Goal: Information Seeking & Learning: Learn about a topic

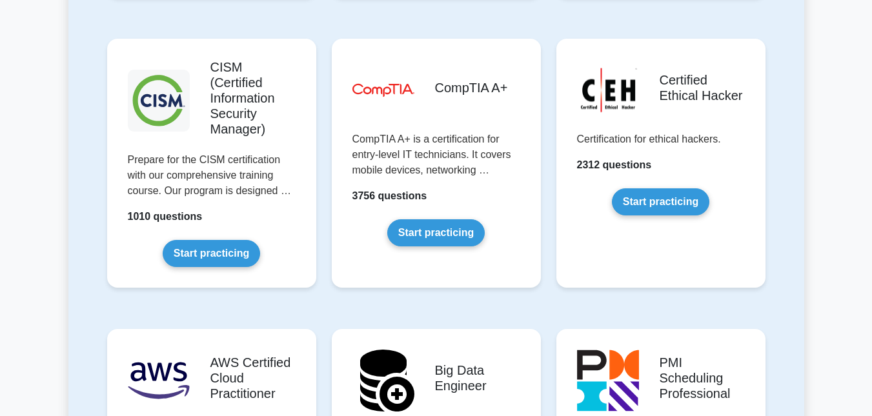
scroll to position [1993, 0]
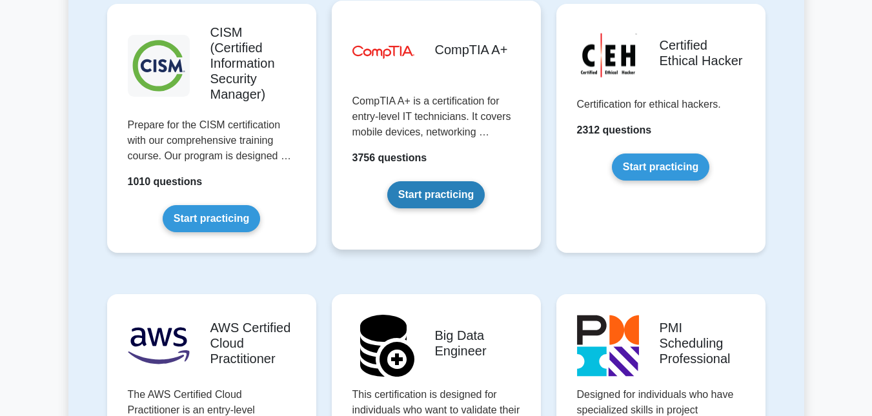
click at [485, 181] on link "Start practicing" at bounding box center [435, 194] width 97 height 27
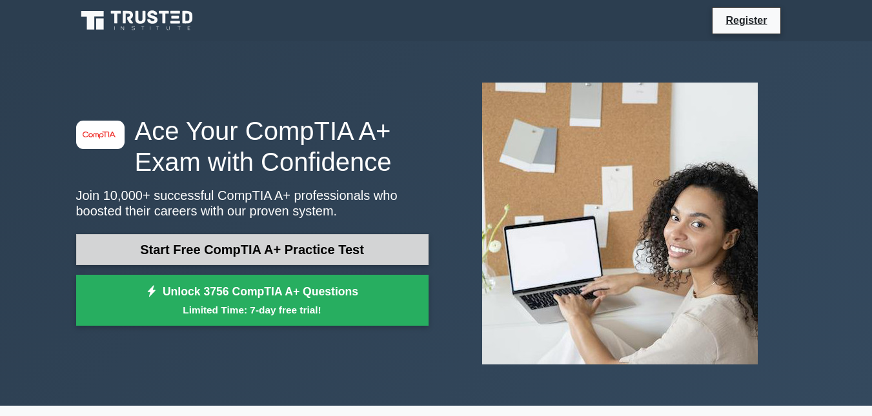
click at [240, 261] on link "Start Free CompTIA A+ Practice Test" at bounding box center [252, 249] width 352 height 31
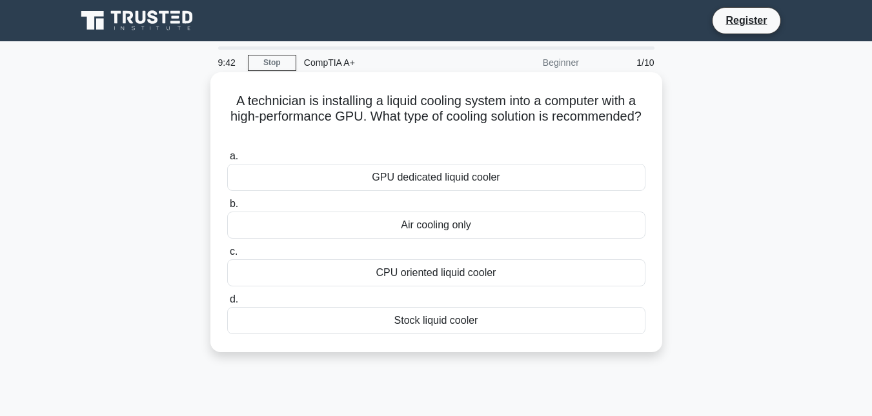
click at [454, 178] on div "GPU dedicated liquid cooler" at bounding box center [436, 177] width 418 height 27
click at [227, 161] on input "a. GPU dedicated liquid cooler" at bounding box center [227, 156] width 0 height 8
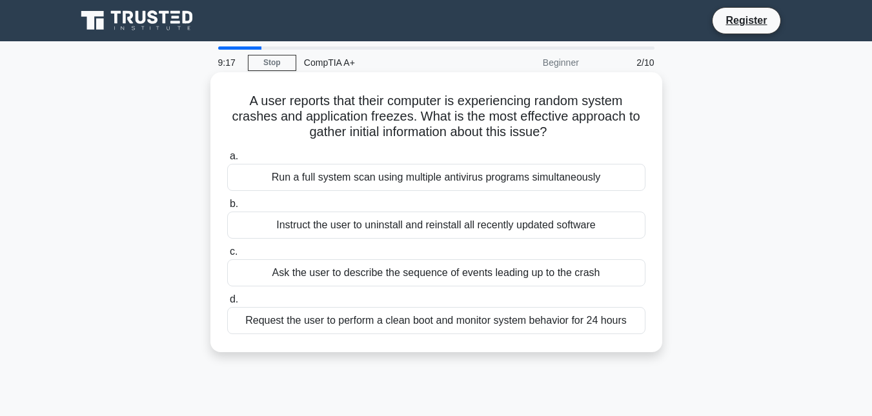
click at [363, 274] on div "Ask the user to describe the sequence of events leading up to the crash" at bounding box center [436, 273] width 418 height 27
click at [227, 256] on input "c. Ask the user to describe the sequence of events leading up to the crash" at bounding box center [227, 252] width 0 height 8
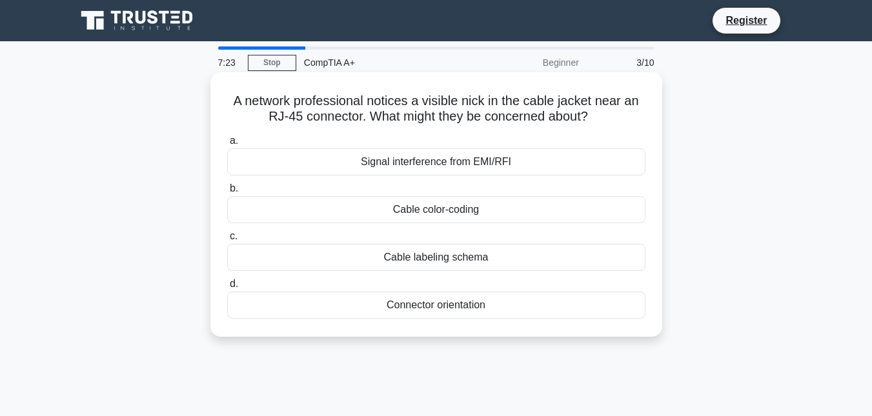
click at [363, 274] on div "a. Signal interference from EMI/RFI b. Cable color-coding c. d." at bounding box center [436, 225] width 434 height 191
click at [419, 308] on div "Connector orientation" at bounding box center [436, 305] width 418 height 27
click at [227, 289] on input "d. Connector orientation" at bounding box center [227, 284] width 0 height 8
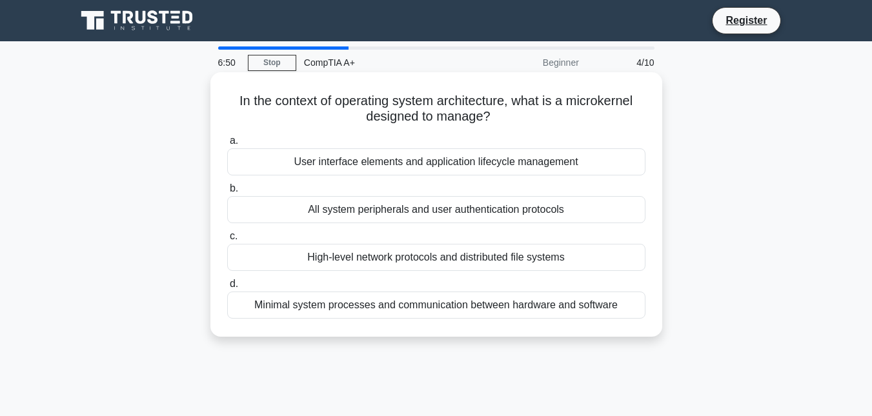
click at [445, 303] on div "Minimal system processes and communication between hardware and software" at bounding box center [436, 305] width 418 height 27
click at [227, 289] on input "d. Minimal system processes and communication between hardware and software" at bounding box center [227, 284] width 0 height 8
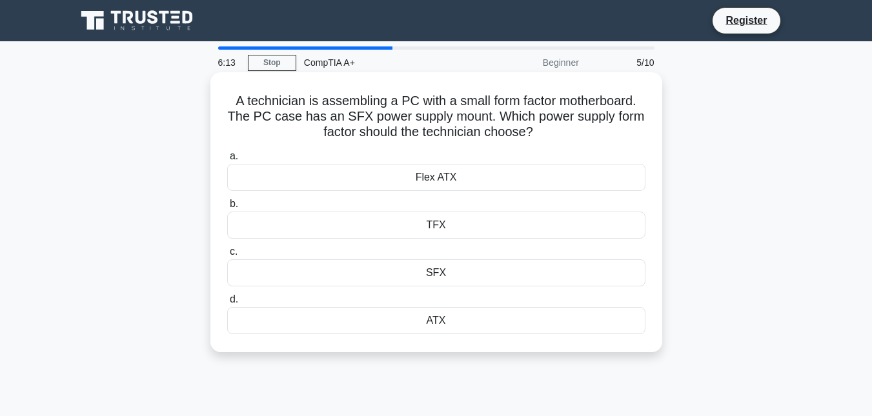
click at [448, 320] on div "ATX" at bounding box center [436, 320] width 418 height 27
click at [227, 304] on input "d. ATX" at bounding box center [227, 300] width 0 height 8
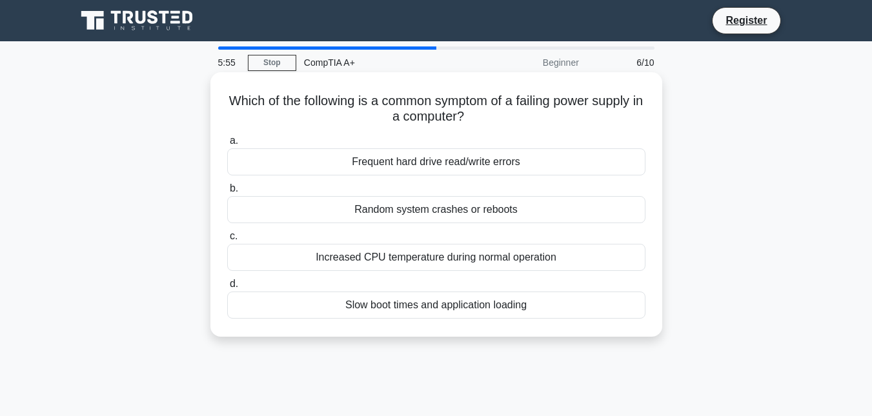
click at [439, 212] on div "Random system crashes or reboots" at bounding box center [436, 209] width 418 height 27
click at [227, 193] on input "b. Random system crashes or reboots" at bounding box center [227, 189] width 0 height 8
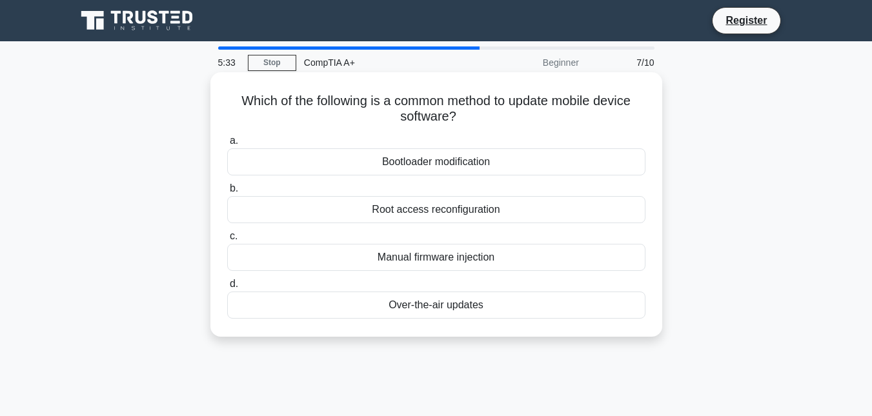
click at [416, 306] on div "Over-the-air updates" at bounding box center [436, 305] width 418 height 27
click at [227, 289] on input "d. Over-the-air updates" at bounding box center [227, 284] width 0 height 8
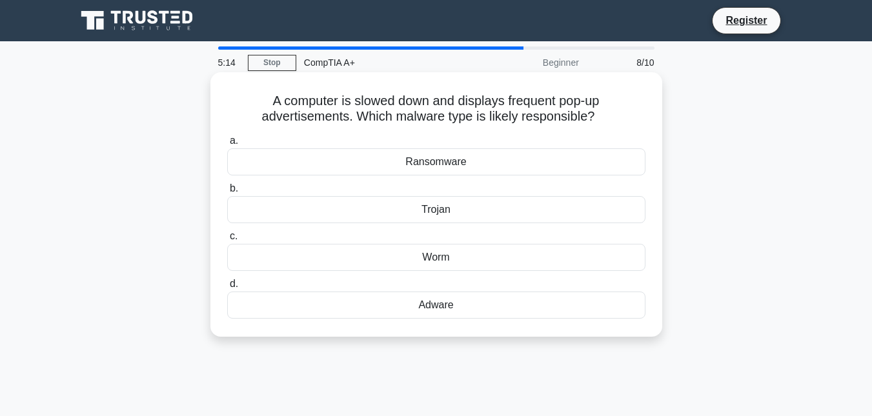
click at [432, 304] on div "Adware" at bounding box center [436, 305] width 418 height 27
click at [227, 289] on input "d. Adware" at bounding box center [227, 284] width 0 height 8
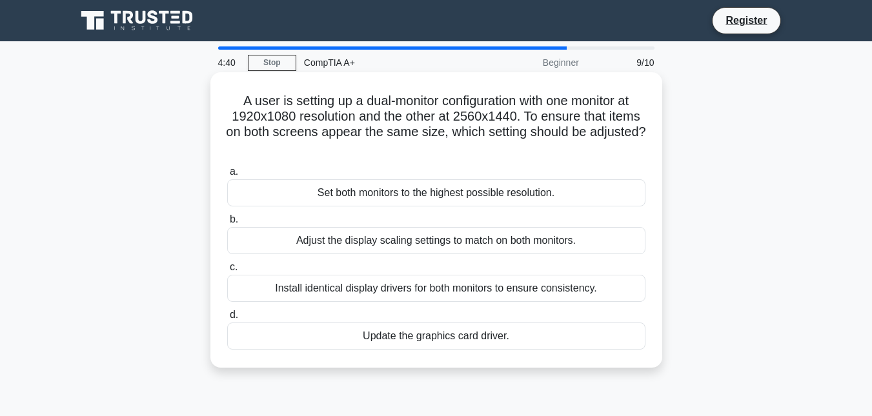
click at [434, 336] on div "Update the graphics card driver." at bounding box center [436, 336] width 418 height 27
click at [227, 320] on input "d. Update the graphics card driver." at bounding box center [227, 315] width 0 height 8
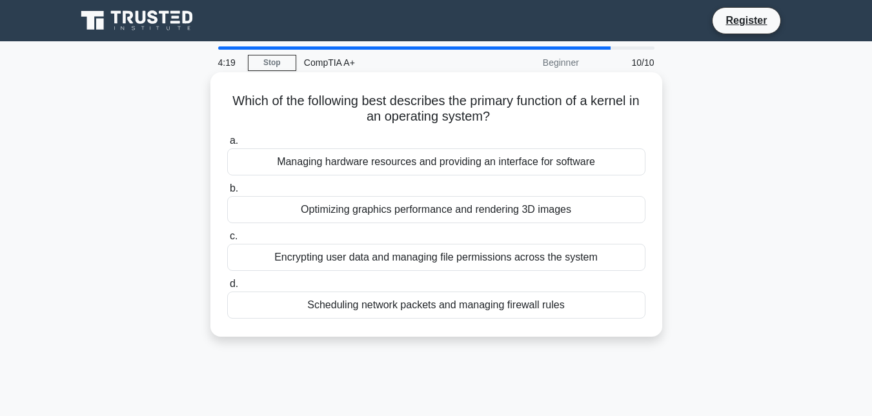
click at [433, 165] on div "Managing hardware resources and providing an interface for software" at bounding box center [436, 161] width 418 height 27
click at [227, 145] on input "a. Managing hardware resources and providing an interface for software" at bounding box center [227, 141] width 0 height 8
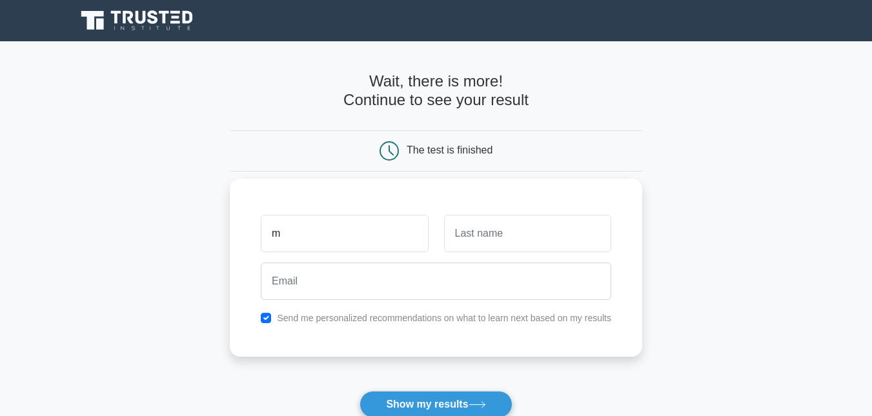
type input "[PERSON_NAME]"
click at [489, 242] on input "text" at bounding box center [527, 233] width 167 height 37
type input "Sehowa"
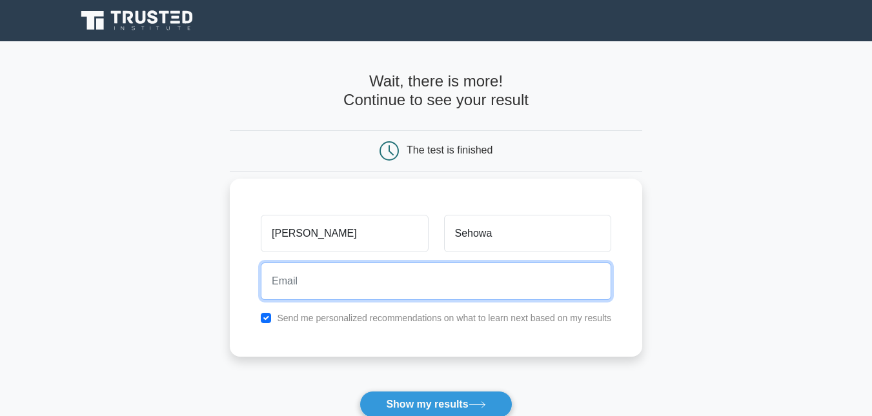
click at [459, 282] on input "email" at bounding box center [436, 281] width 351 height 37
type input "[EMAIL_ADDRESS][DOMAIN_NAME]"
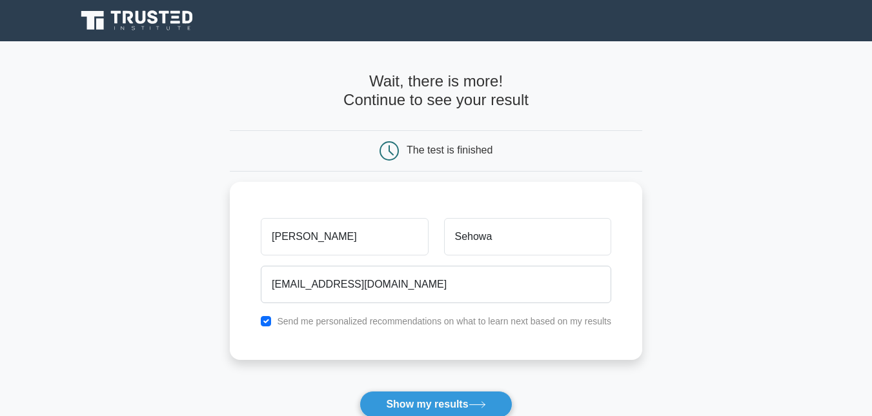
click at [402, 135] on div "The test is finished" at bounding box center [436, 150] width 413 height 41
click at [447, 400] on button "Show my results" at bounding box center [436, 404] width 152 height 27
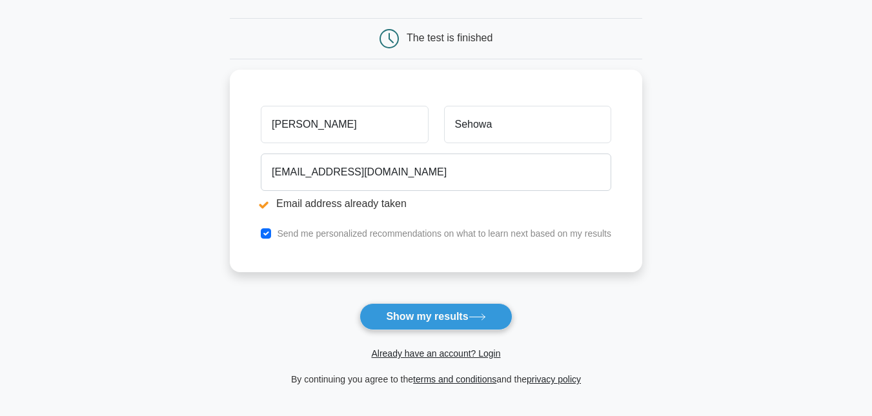
scroll to position [167, 0]
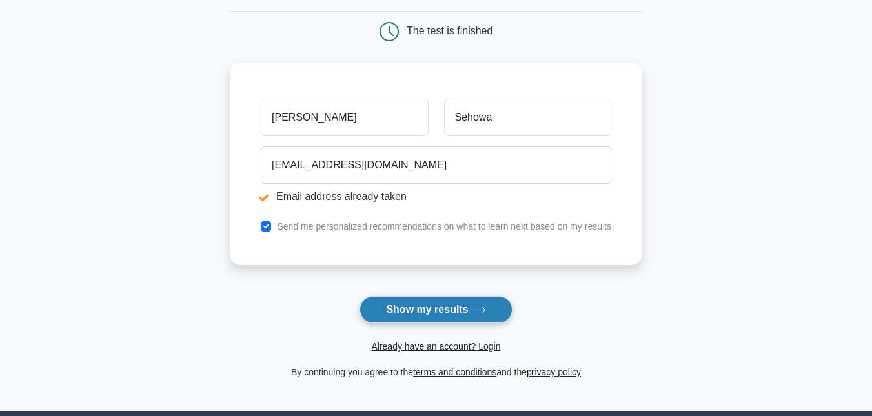
click at [414, 316] on button "Show my results" at bounding box center [436, 309] width 152 height 27
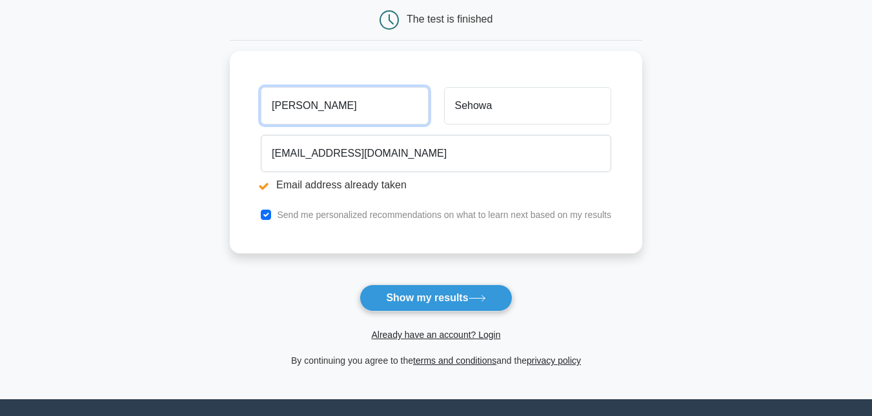
scroll to position [219, 0]
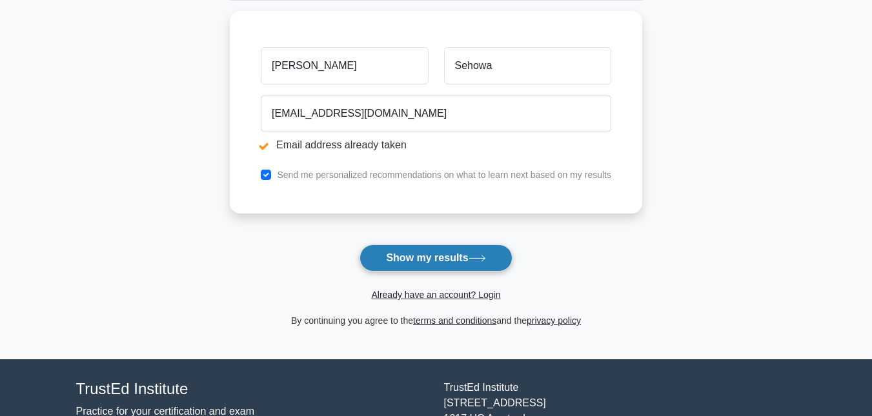
click at [482, 258] on icon at bounding box center [477, 258] width 17 height 7
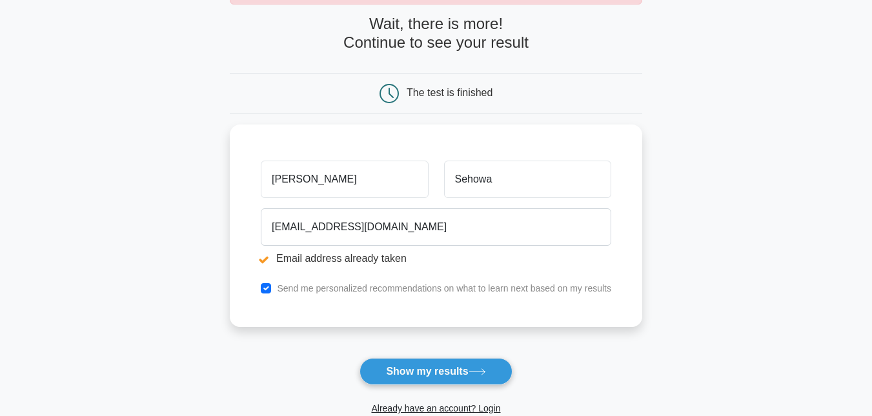
scroll to position [229, 0]
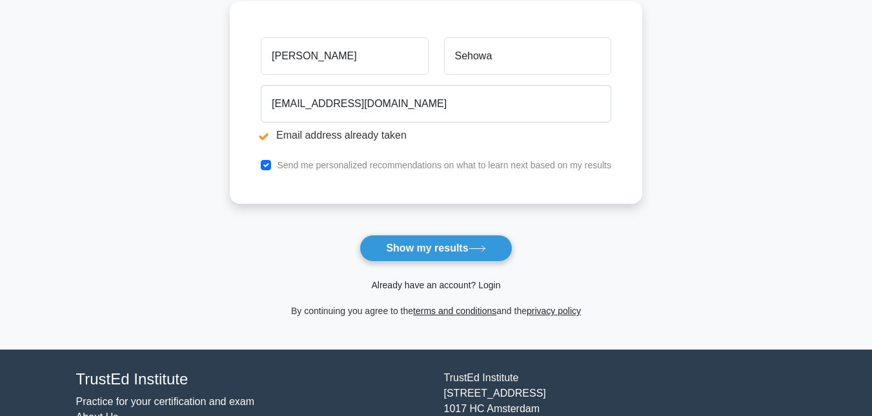
click at [469, 281] on link "Already have an account? Login" at bounding box center [435, 285] width 129 height 10
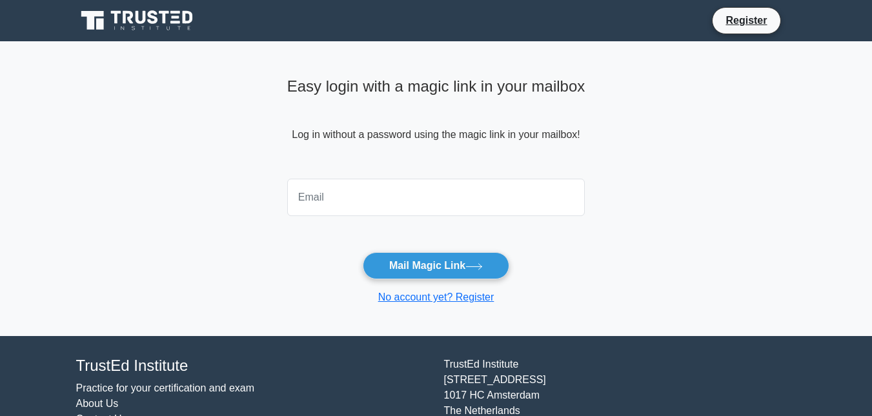
click at [418, 205] on input "email" at bounding box center [436, 197] width 298 height 37
type input "marvinsehowa@gmail.com"
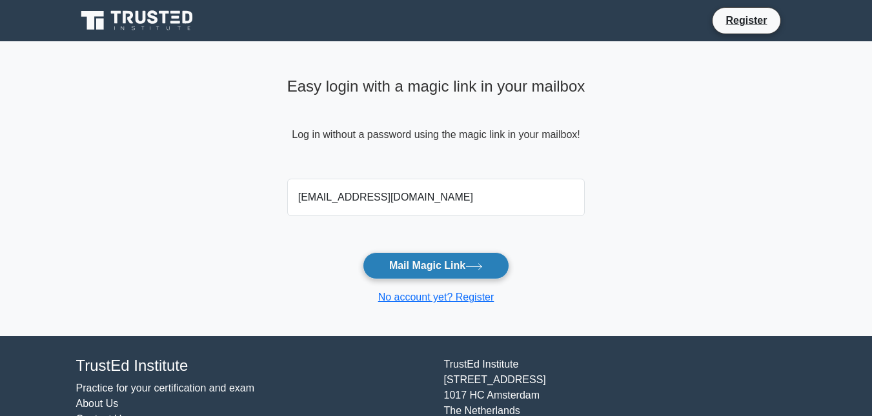
click at [424, 265] on button "Mail Magic Link" at bounding box center [436, 265] width 147 height 27
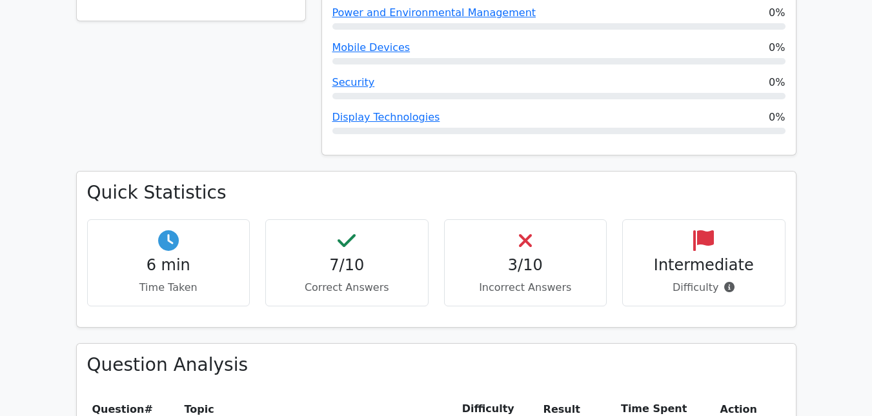
scroll to position [693, 0]
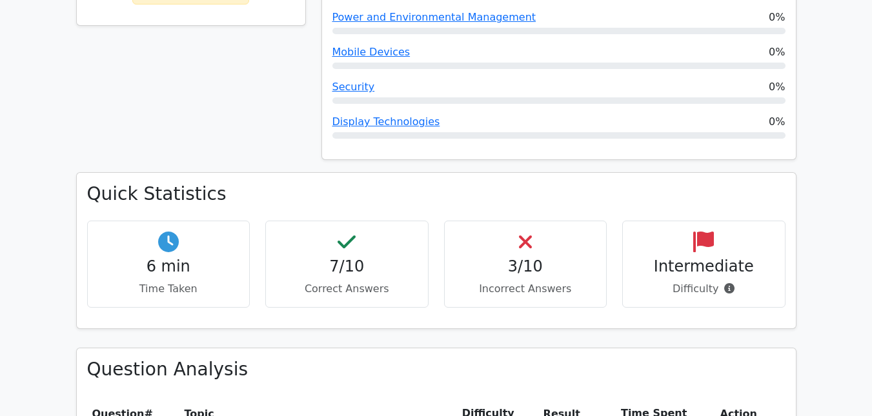
click at [507, 258] on h4 "3/10" at bounding box center [525, 267] width 141 height 19
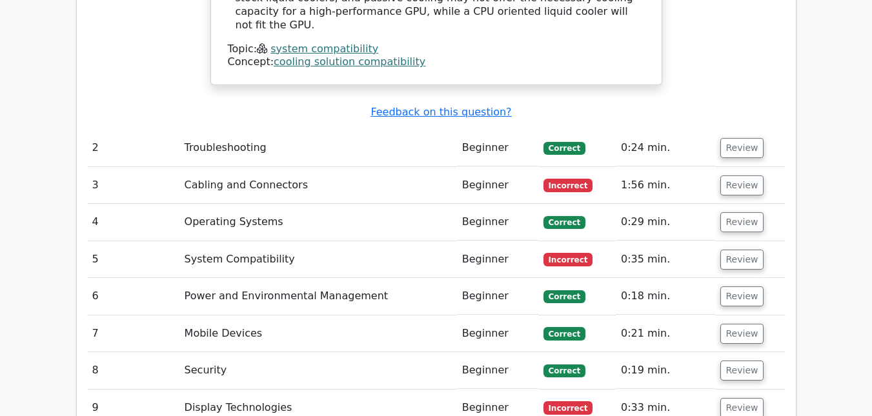
scroll to position [1472, 0]
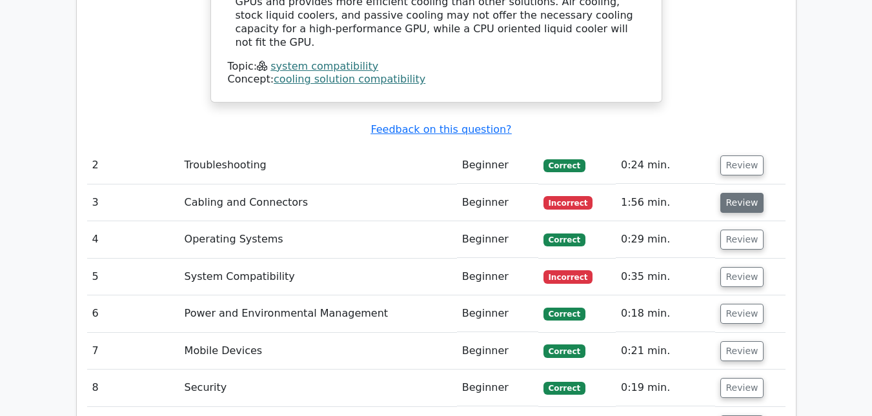
click at [738, 193] on button "Review" at bounding box center [742, 203] width 44 height 20
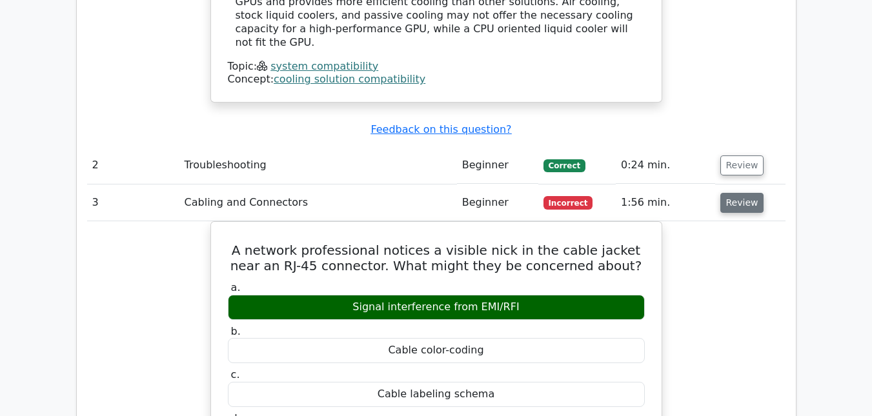
click at [737, 193] on button "Review" at bounding box center [742, 203] width 44 height 20
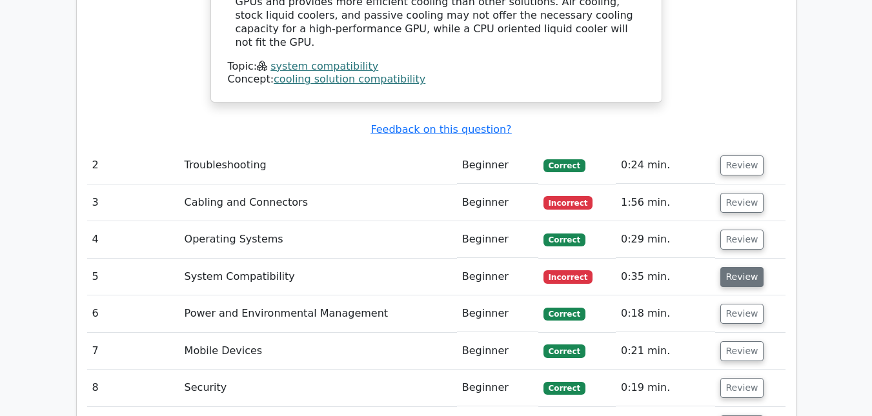
click at [730, 267] on button "Review" at bounding box center [742, 277] width 44 height 20
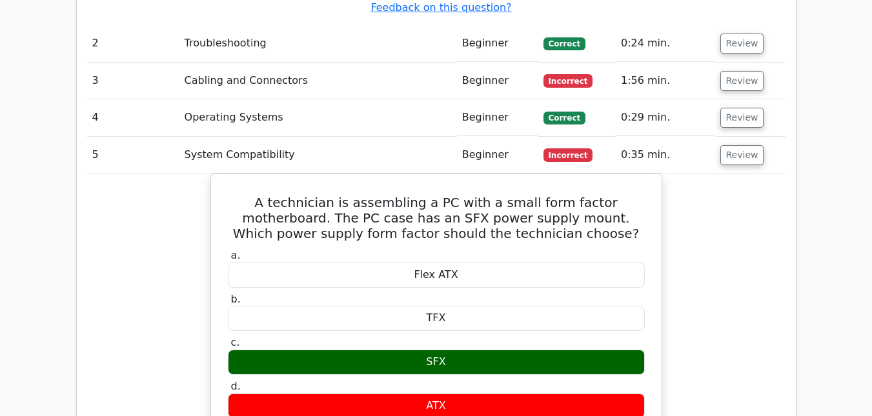
scroll to position [1587, 0]
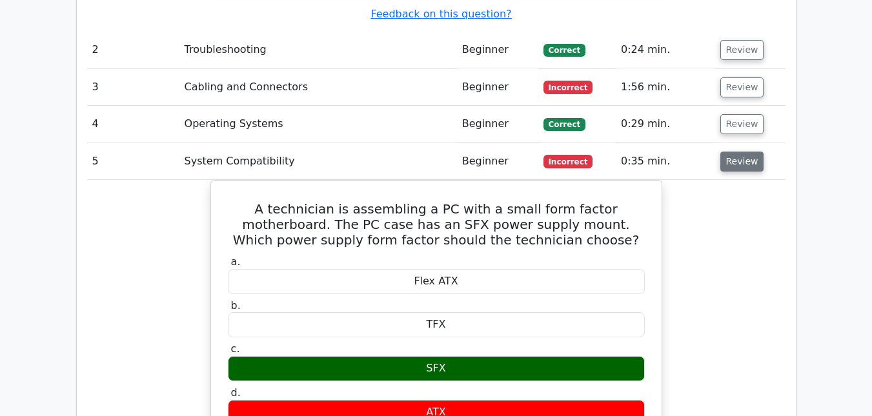
click at [740, 152] on button "Review" at bounding box center [742, 162] width 44 height 20
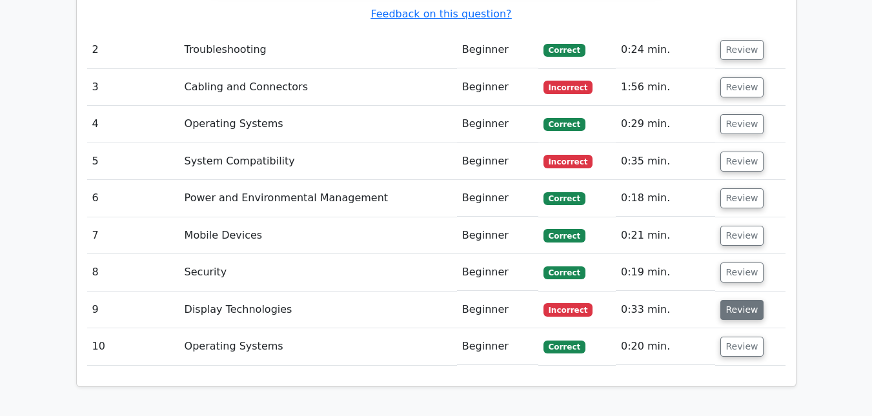
click at [735, 300] on button "Review" at bounding box center [742, 310] width 44 height 20
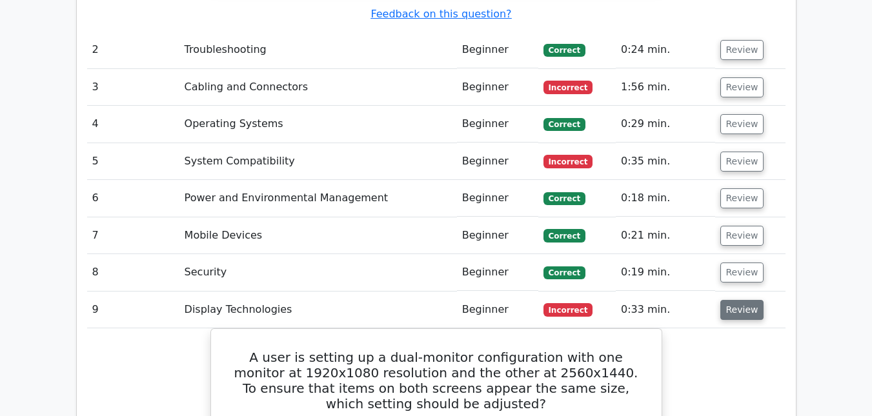
click at [735, 300] on button "Review" at bounding box center [742, 310] width 44 height 20
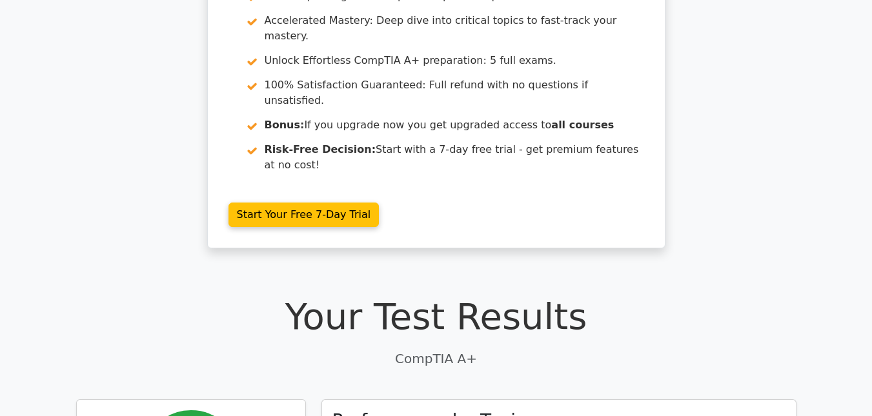
scroll to position [0, 0]
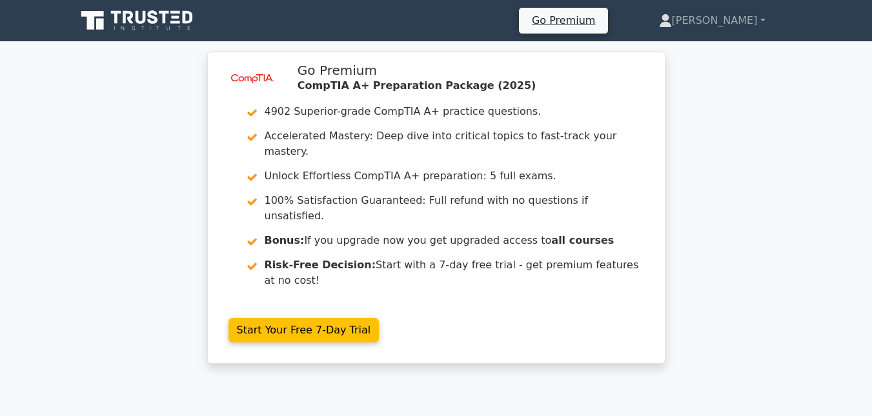
click at [139, 15] on icon at bounding box center [138, 20] width 124 height 25
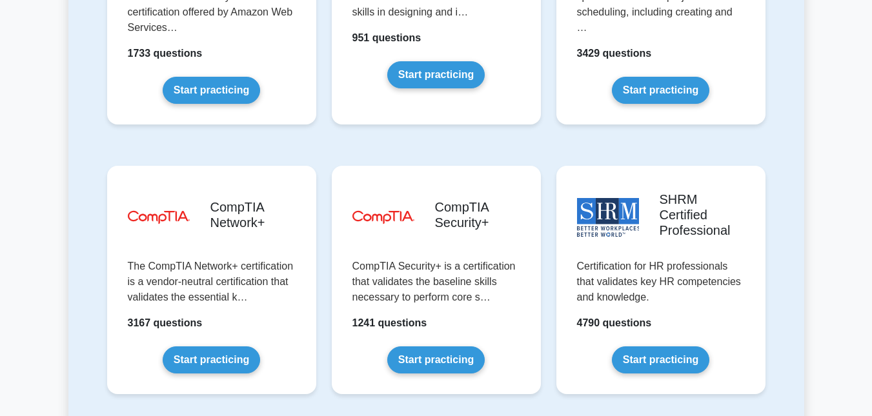
scroll to position [2444, 0]
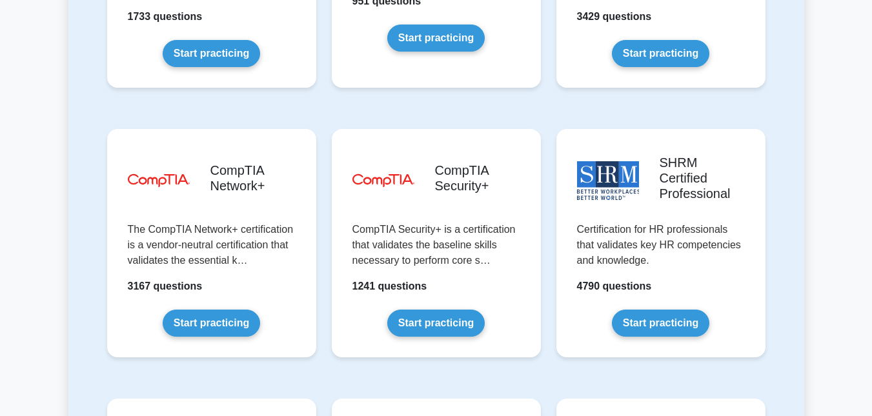
drag, startPoint x: 877, startPoint y: 18, endPoint x: 846, endPoint y: 232, distance: 216.6
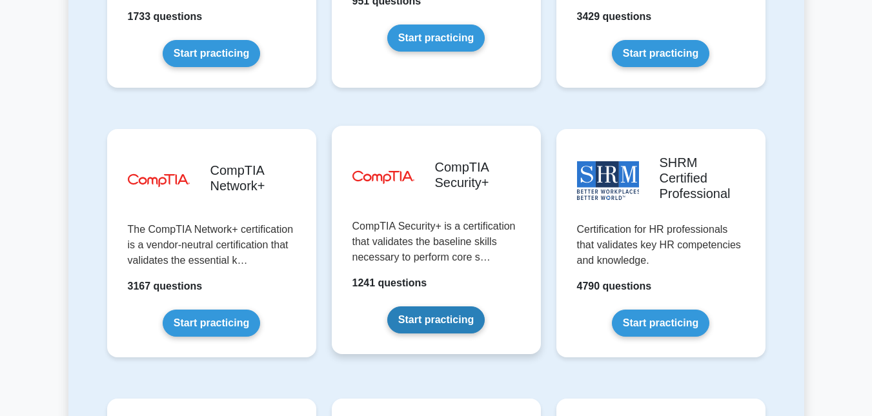
click at [449, 307] on link "Start practicing" at bounding box center [435, 320] width 97 height 27
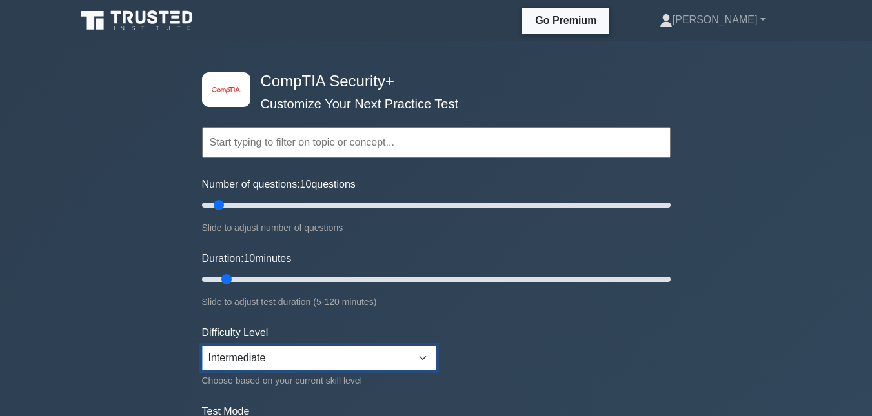
click at [423, 356] on select "Beginner Intermediate Expert" at bounding box center [319, 358] width 234 height 25
click at [202, 346] on select "Beginner Intermediate Expert" at bounding box center [319, 358] width 234 height 25
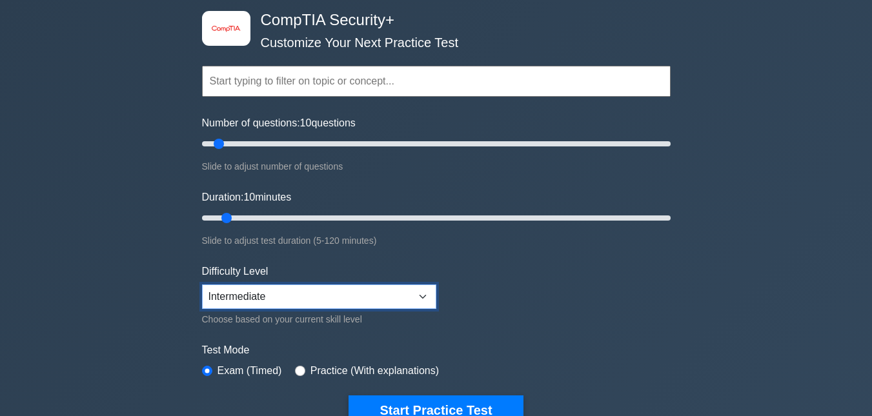
scroll to position [8, 0]
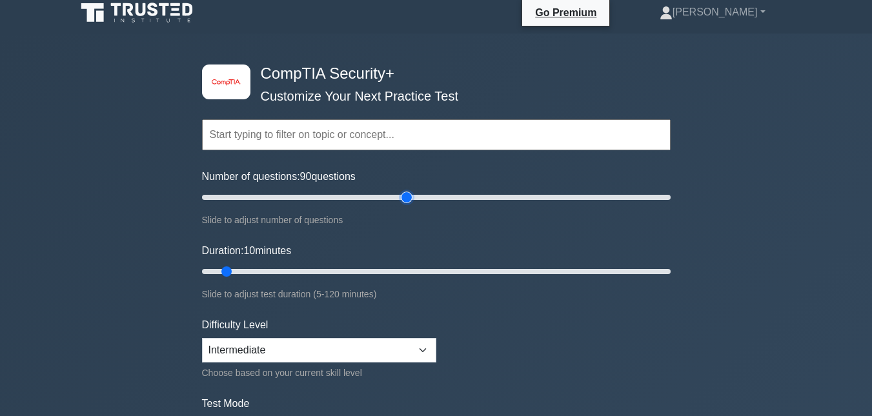
drag, startPoint x: 216, startPoint y: 193, endPoint x: 408, endPoint y: 365, distance: 257.8
type input "90"
click at [408, 205] on input "Number of questions: 90 questions" at bounding box center [436, 197] width 469 height 15
drag, startPoint x: 225, startPoint y: 272, endPoint x: 544, endPoint y: 288, distance: 319.3
type input "90"
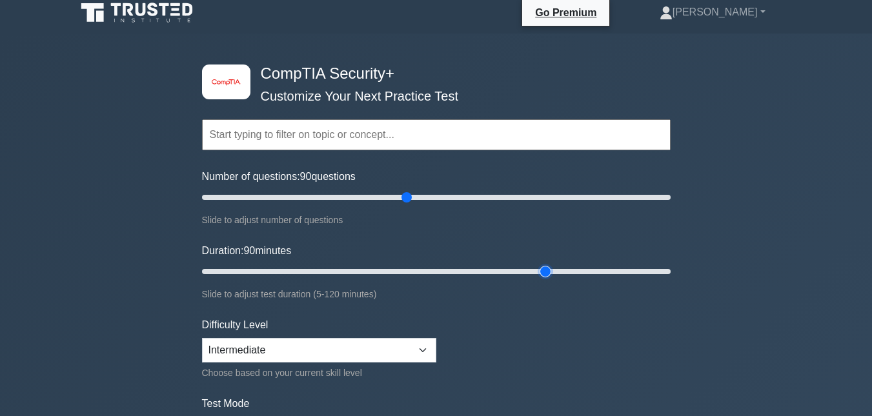
click at [544, 280] on input "Duration: 90 minutes" at bounding box center [436, 271] width 469 height 15
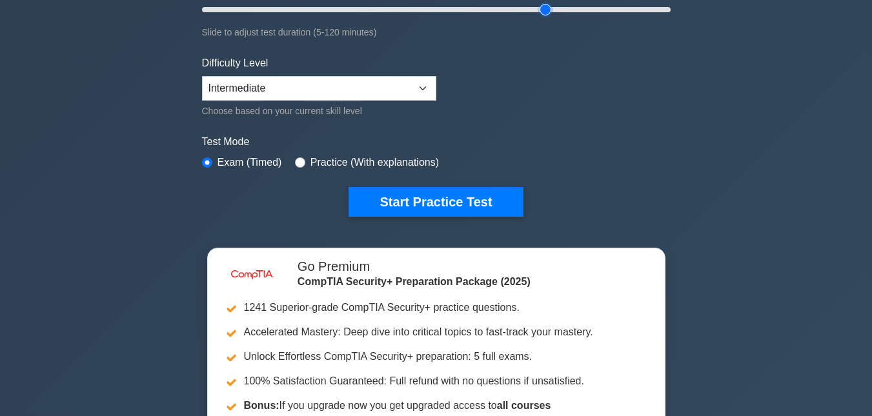
scroll to position [239, 0]
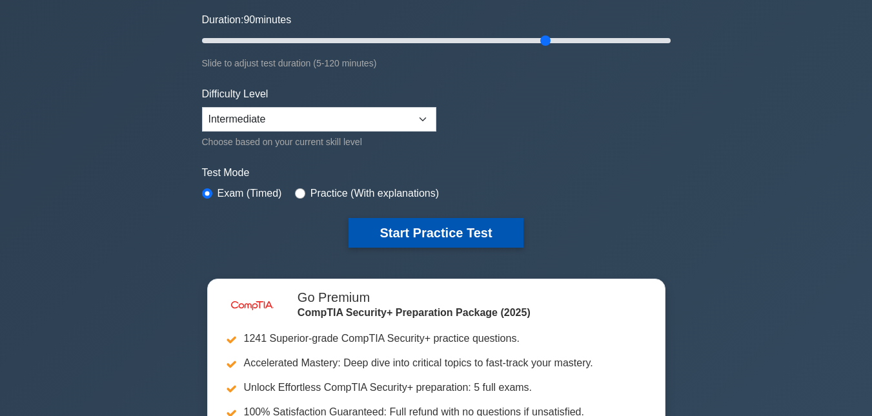
click at [456, 225] on button "Start Practice Test" at bounding box center [436, 233] width 174 height 30
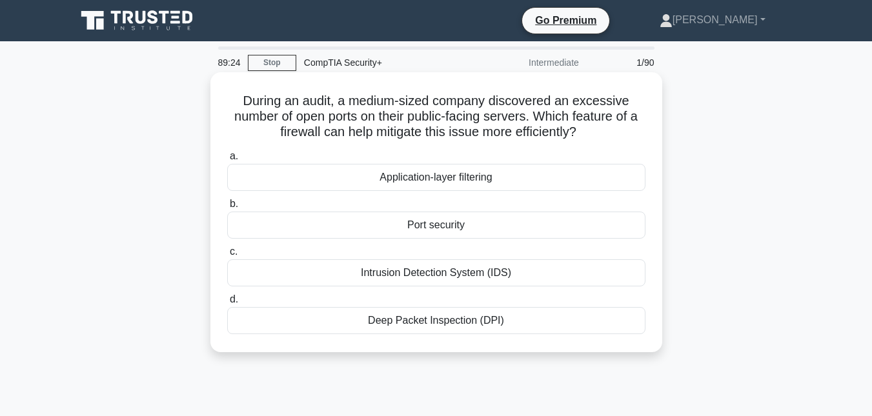
click at [447, 230] on div "Port security" at bounding box center [436, 225] width 418 height 27
click at [227, 209] on input "b. Port security" at bounding box center [227, 204] width 0 height 8
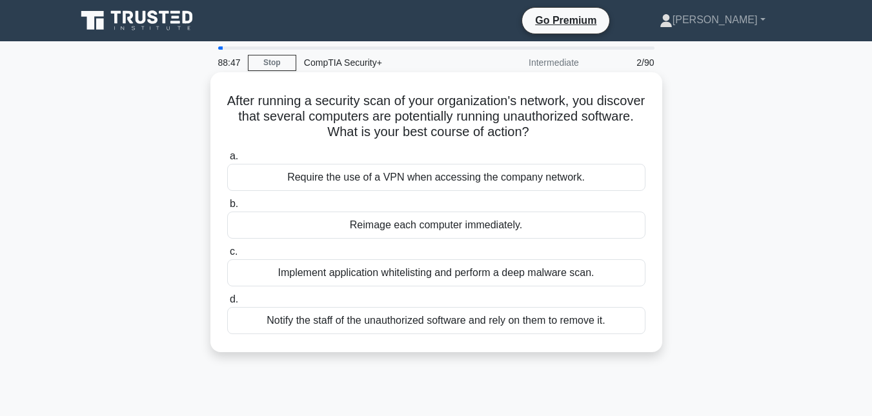
click at [369, 276] on div "Implement application whitelisting and perform a deep malware scan." at bounding box center [436, 273] width 418 height 27
click at [227, 256] on input "c. Implement application whitelisting and perform a deep malware scan." at bounding box center [227, 252] width 0 height 8
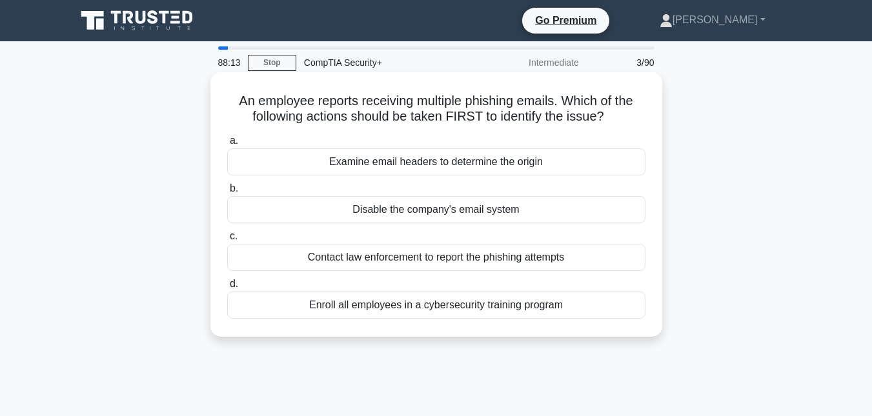
click at [416, 165] on div "Examine email headers to determine the origin" at bounding box center [436, 161] width 418 height 27
click at [227, 145] on input "a. Examine email headers to determine the origin" at bounding box center [227, 141] width 0 height 8
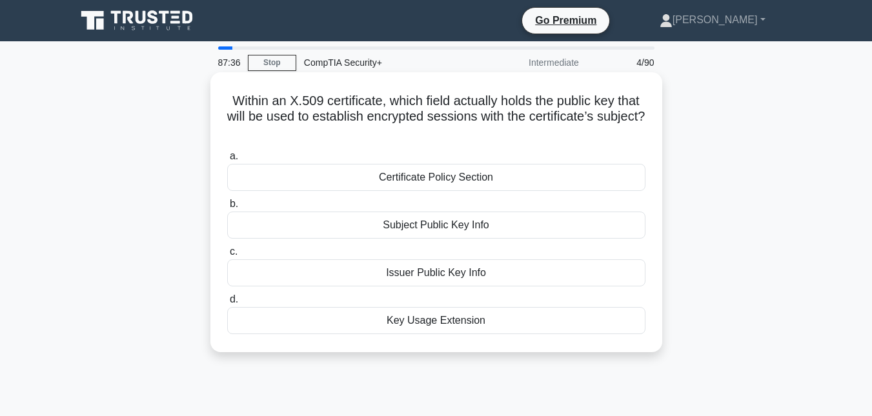
click at [436, 227] on div "Subject Public Key Info" at bounding box center [436, 225] width 418 height 27
click at [227, 209] on input "b. Subject Public Key Info" at bounding box center [227, 204] width 0 height 8
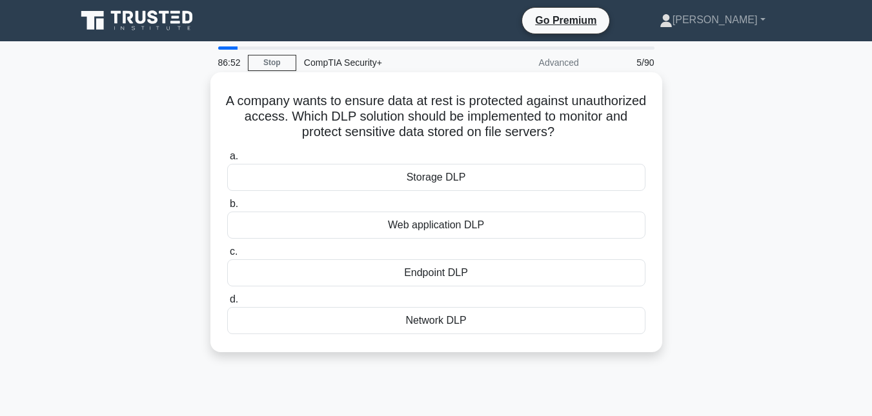
click at [425, 179] on div "Storage DLP" at bounding box center [436, 177] width 418 height 27
click at [227, 161] on input "a. Storage DLP" at bounding box center [227, 156] width 0 height 8
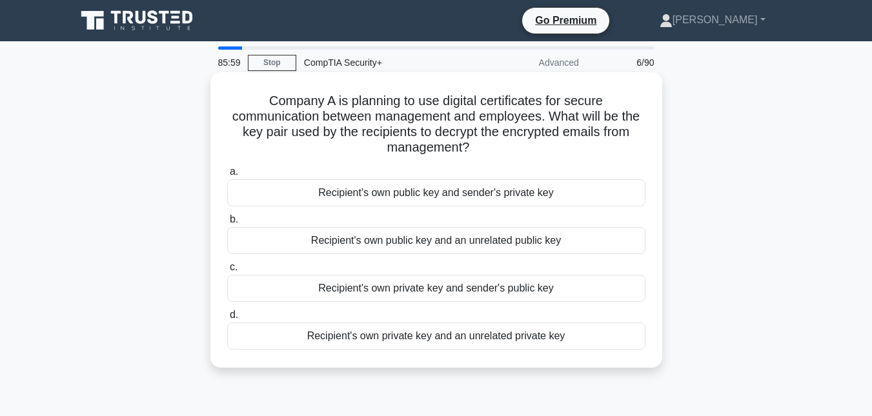
click at [427, 194] on div "Recipient's own public key and sender's private key" at bounding box center [436, 192] width 418 height 27
click at [227, 176] on input "a. Recipient's own public key and sender's private key" at bounding box center [227, 172] width 0 height 8
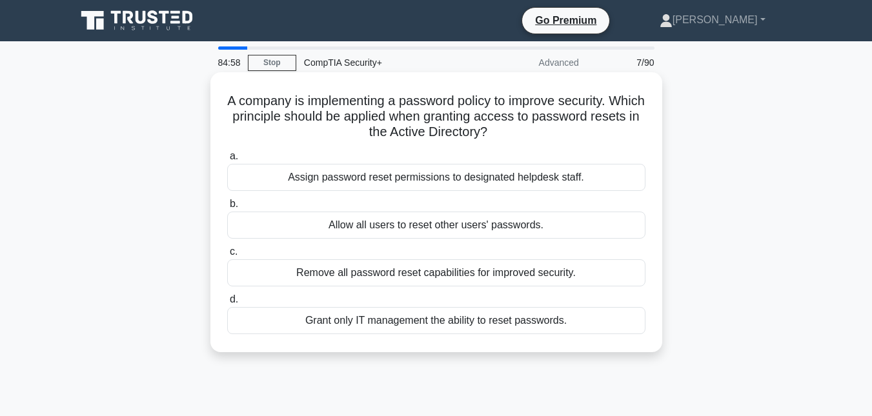
click at [442, 276] on div "Remove all password reset capabilities for improved security." at bounding box center [436, 273] width 418 height 27
click at [227, 256] on input "c. Remove all password reset capabilities for improved security." at bounding box center [227, 252] width 0 height 8
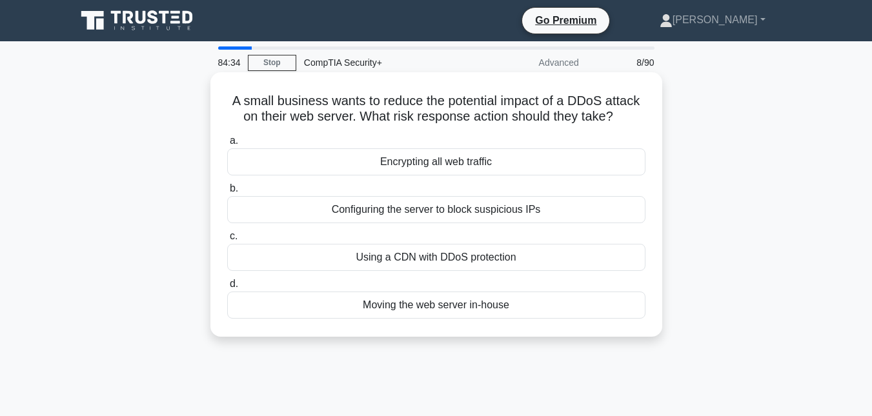
click at [407, 210] on div "Configuring the server to block suspicious IPs" at bounding box center [436, 209] width 418 height 27
click at [227, 193] on input "b. Configuring the server to block suspicious IPs" at bounding box center [227, 189] width 0 height 8
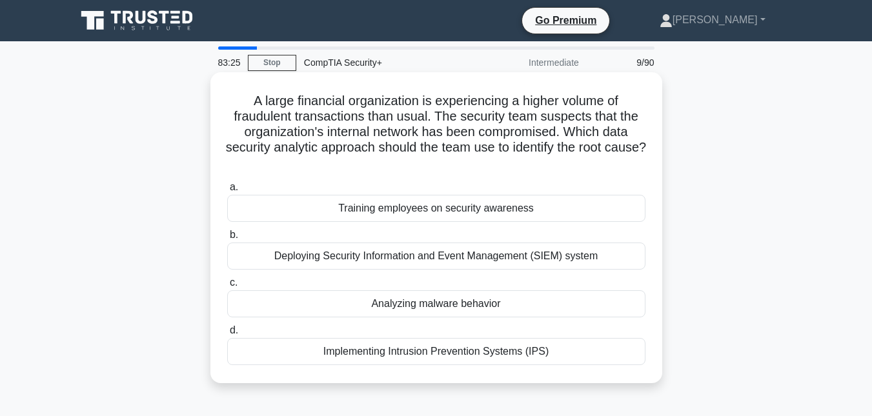
click at [458, 263] on div "Deploying Security Information and Event Management (SIEM) system" at bounding box center [436, 256] width 418 height 27
click at [227, 239] on input "b. Deploying Security Information and Event Management (SIEM) system" at bounding box center [227, 235] width 0 height 8
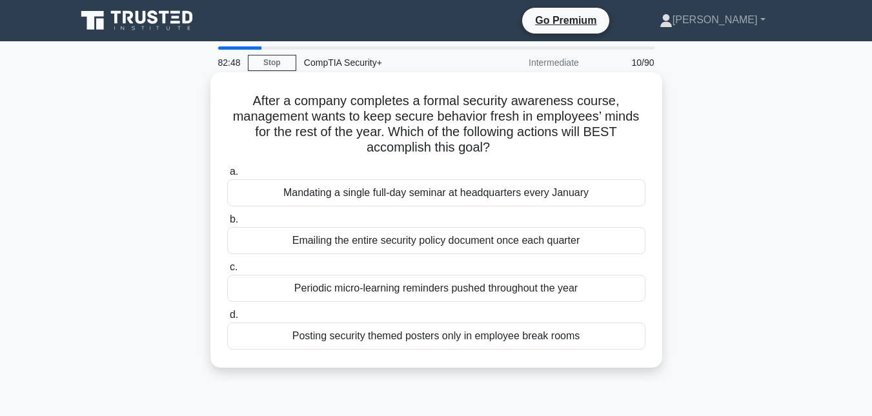
click at [394, 291] on div "Periodic micro-learning reminders pushed throughout the year" at bounding box center [436, 288] width 418 height 27
click at [227, 272] on input "c. Periodic micro-learning reminders pushed throughout the year" at bounding box center [227, 267] width 0 height 8
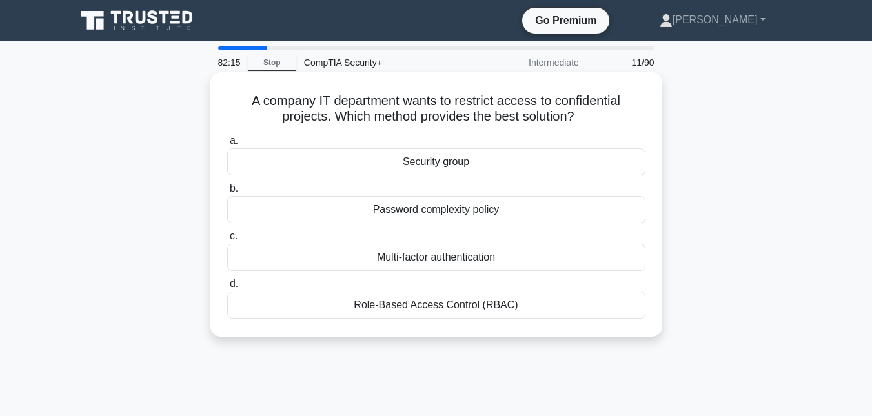
click at [439, 302] on div "Role-Based Access Control (RBAC)" at bounding box center [436, 305] width 418 height 27
click at [227, 289] on input "d. Role-Based Access Control (RBAC)" at bounding box center [227, 284] width 0 height 8
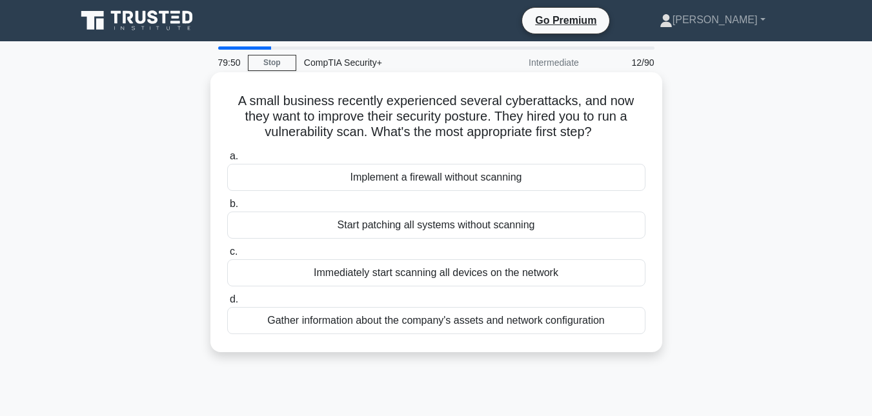
click at [404, 275] on div "Immediately start scanning all devices on the network" at bounding box center [436, 273] width 418 height 27
click at [227, 256] on input "c. Immediately start scanning all devices on the network" at bounding box center [227, 252] width 0 height 8
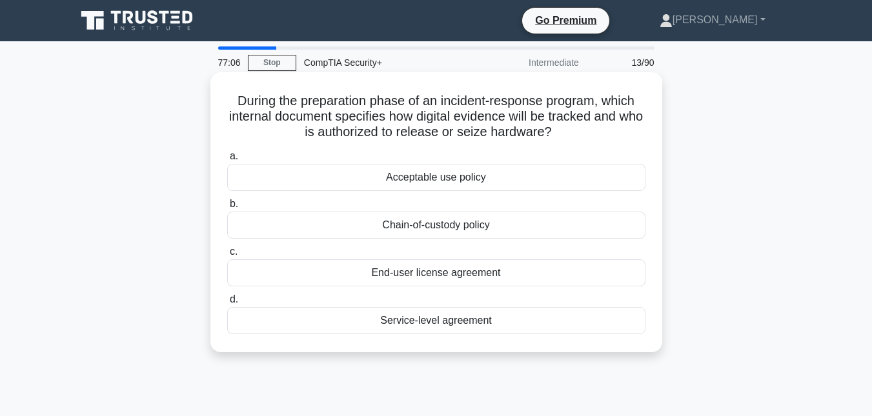
click at [416, 225] on div "Chain-of-custody policy" at bounding box center [436, 225] width 418 height 27
click at [227, 209] on input "b. Chain-of-custody policy" at bounding box center [227, 204] width 0 height 8
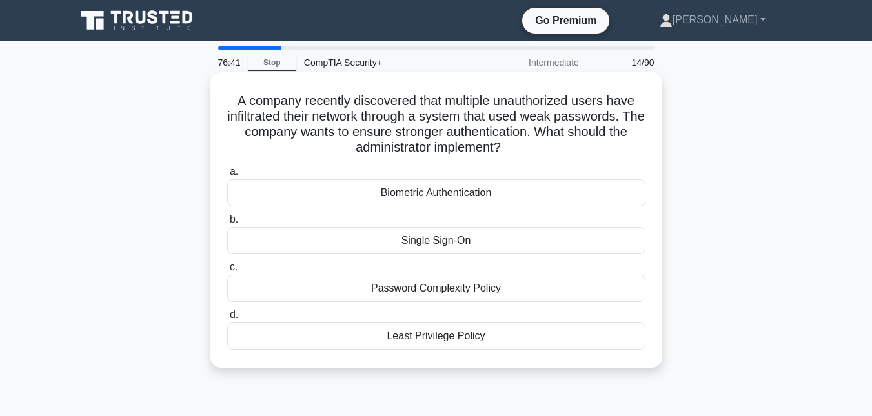
click at [431, 293] on div "Password Complexity Policy" at bounding box center [436, 288] width 418 height 27
click at [227, 272] on input "c. Password Complexity Policy" at bounding box center [227, 267] width 0 height 8
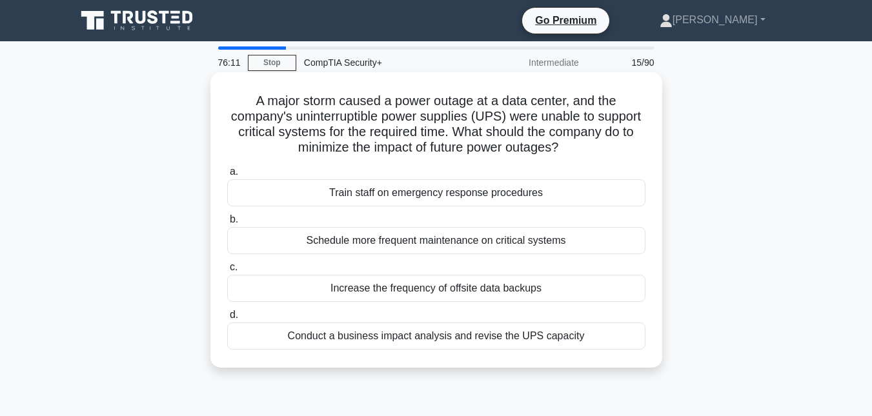
click at [433, 288] on div "Increase the frequency of offsite data backups" at bounding box center [436, 288] width 418 height 27
click at [227, 272] on input "c. Increase the frequency of offsite data backups" at bounding box center [227, 267] width 0 height 8
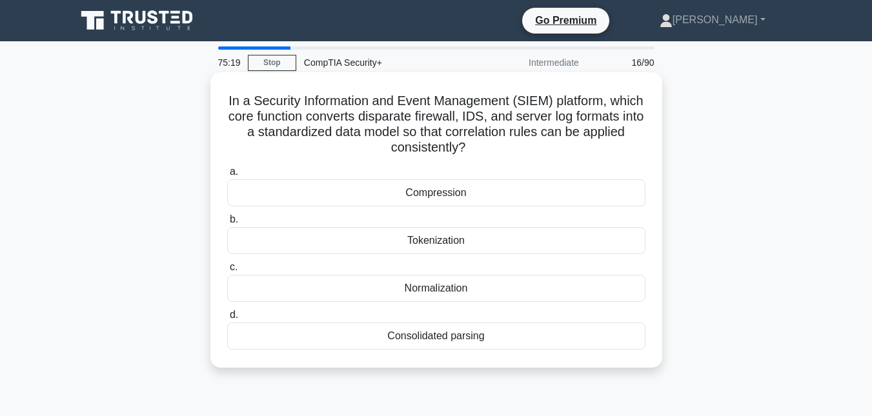
click at [425, 340] on div "Consolidated parsing" at bounding box center [436, 336] width 418 height 27
click at [227, 320] on input "d. Consolidated parsing" at bounding box center [227, 315] width 0 height 8
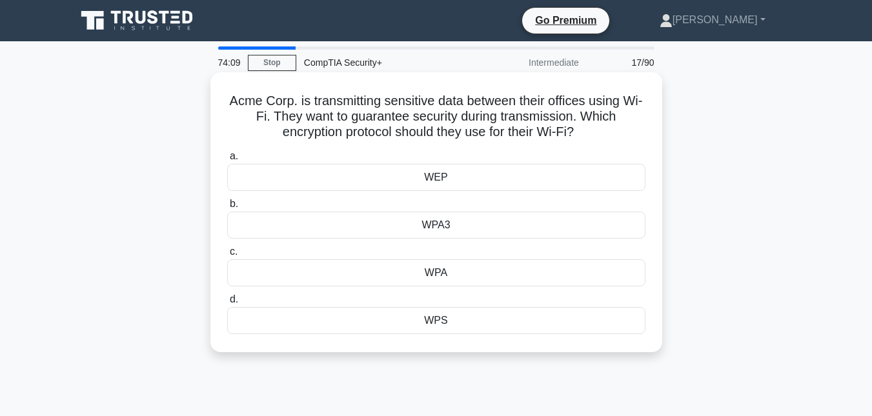
click at [434, 230] on div "WPA3" at bounding box center [436, 225] width 418 height 27
click at [227, 209] on input "b. WPA3" at bounding box center [227, 204] width 0 height 8
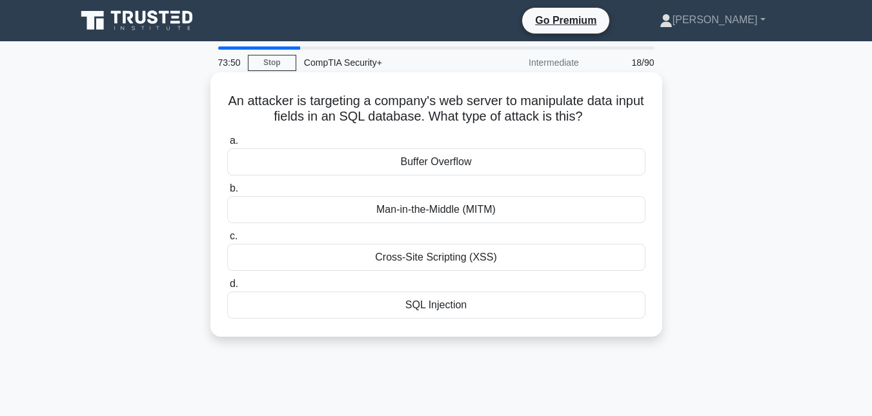
click at [433, 309] on div "SQL Injection" at bounding box center [436, 305] width 418 height 27
click at [227, 289] on input "d. SQL Injection" at bounding box center [227, 284] width 0 height 8
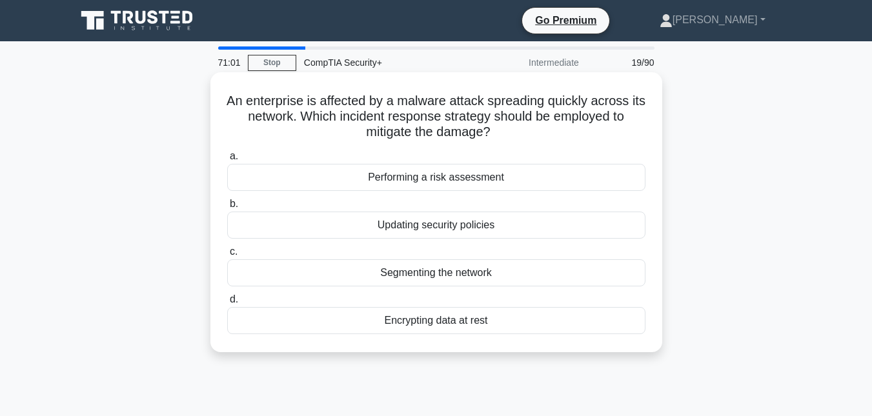
click at [425, 270] on div "Segmenting the network" at bounding box center [436, 273] width 418 height 27
click at [227, 256] on input "c. Segmenting the network" at bounding box center [227, 252] width 0 height 8
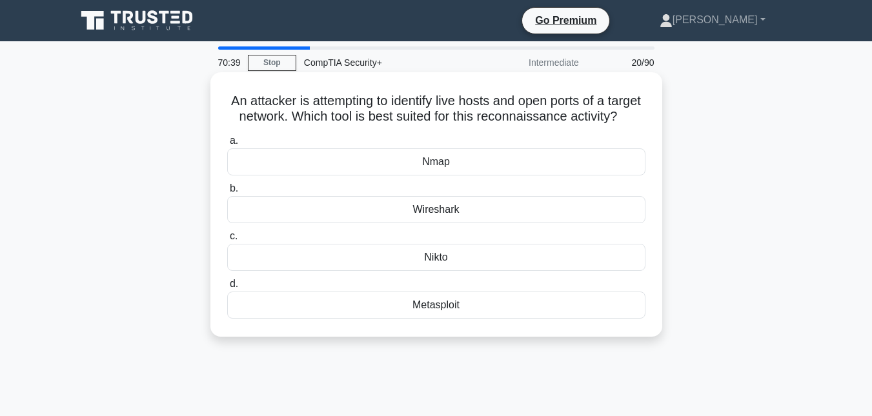
click at [369, 221] on div "Wireshark" at bounding box center [436, 209] width 418 height 27
click at [227, 193] on input "b. Wireshark" at bounding box center [227, 189] width 0 height 8
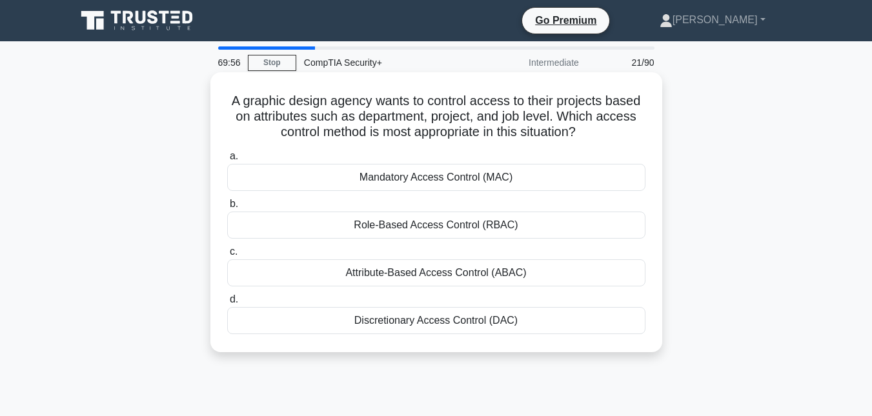
click at [418, 229] on div "Role-Based Access Control (RBAC)" at bounding box center [436, 225] width 418 height 27
click at [227, 209] on input "b. Role-Based Access Control (RBAC)" at bounding box center [227, 204] width 0 height 8
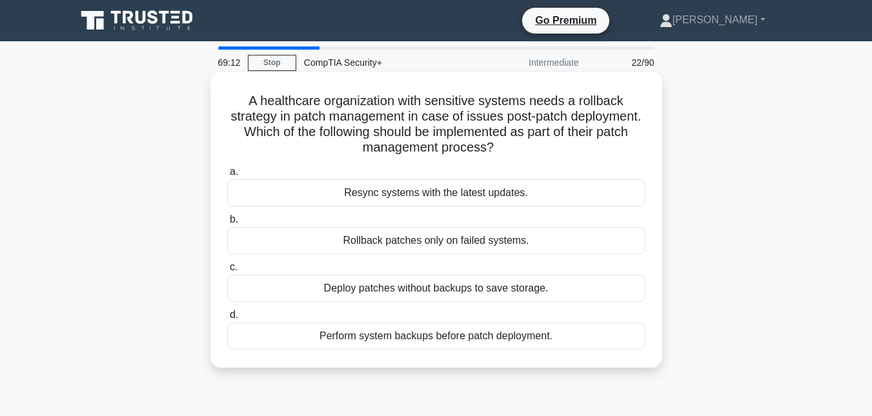
click at [451, 340] on div "Perform system backups before patch deployment." at bounding box center [436, 336] width 418 height 27
click at [227, 320] on input "d. Perform system backups before patch deployment." at bounding box center [227, 315] width 0 height 8
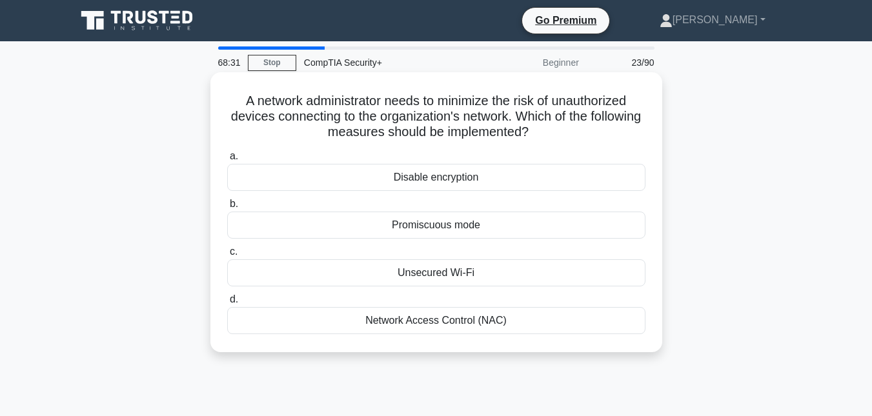
click at [421, 325] on div "Network Access Control (NAC)" at bounding box center [436, 320] width 418 height 27
click at [227, 304] on input "d. Network Access Control (NAC)" at bounding box center [227, 300] width 0 height 8
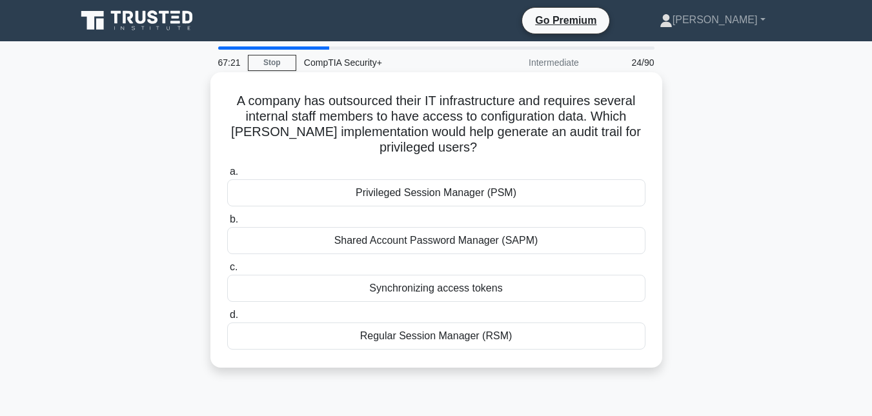
click at [438, 192] on div "Privileged Session Manager (PSM)" at bounding box center [436, 192] width 418 height 27
click at [227, 176] on input "a. Privileged Session Manager (PSM)" at bounding box center [227, 172] width 0 height 8
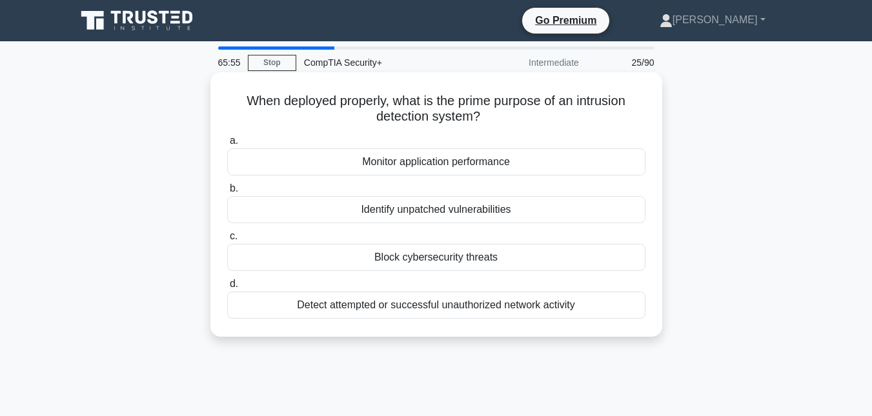
click at [413, 306] on div "Detect attempted or successful unauthorized network activity" at bounding box center [436, 305] width 418 height 27
click at [227, 289] on input "d. Detect attempted or successful unauthorized network activity" at bounding box center [227, 284] width 0 height 8
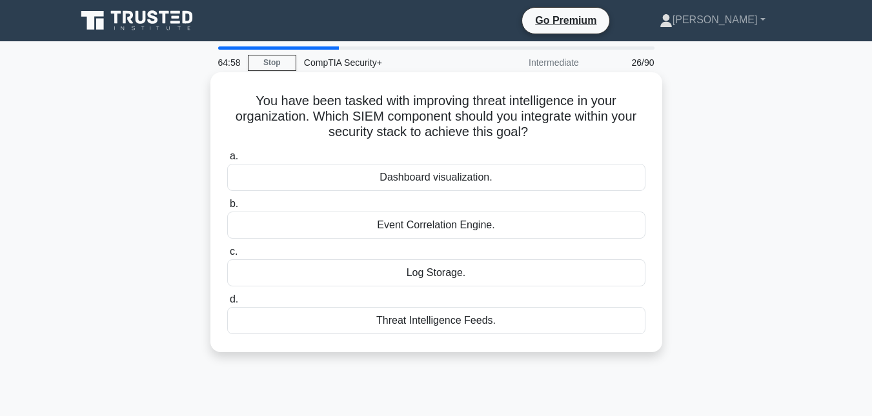
click at [416, 325] on div "Threat Intelligence Feeds." at bounding box center [436, 320] width 418 height 27
click at [227, 304] on input "d. Threat Intelligence Feeds." at bounding box center [227, 300] width 0 height 8
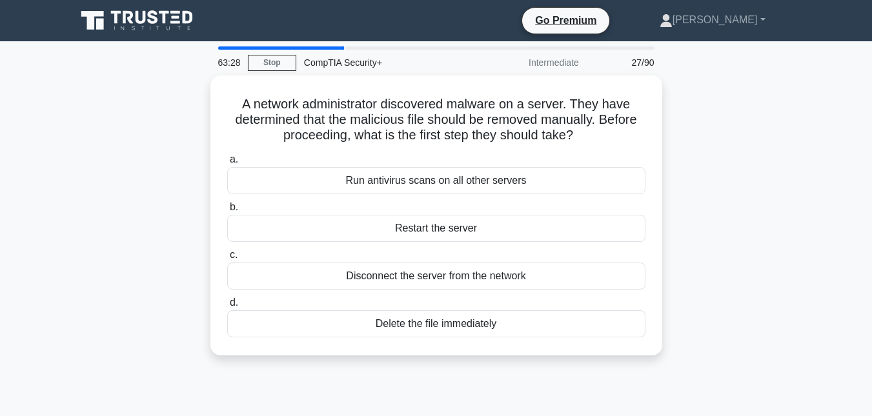
click at [591, 376] on div "63:28 Stop CompTIA Security+ Intermediate 27/90 A network administrator discove…" at bounding box center [436, 369] width 736 height 646
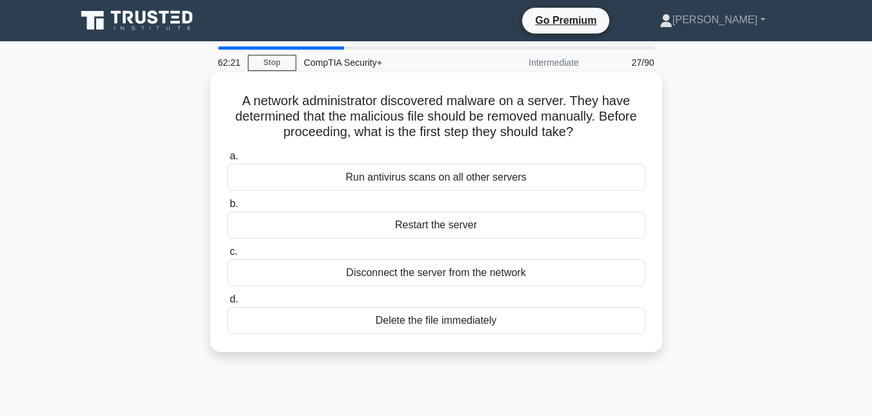
click at [423, 274] on div "Disconnect the server from the network" at bounding box center [436, 273] width 418 height 27
click at [227, 256] on input "c. Disconnect the server from the network" at bounding box center [227, 252] width 0 height 8
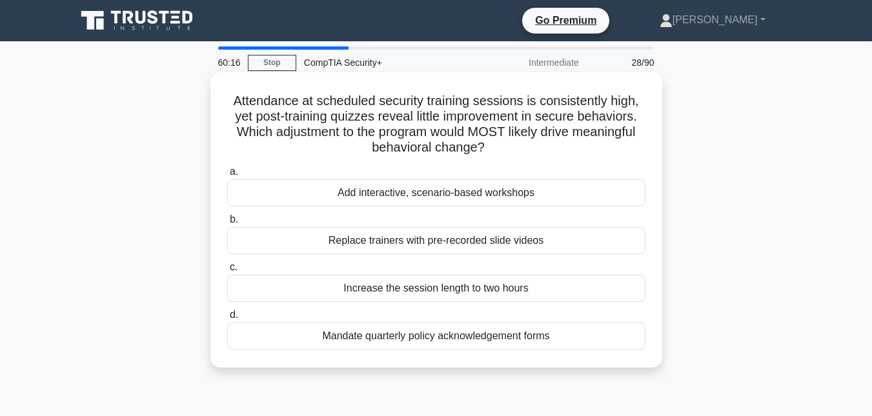
click at [422, 337] on div "Mandate quarterly policy acknowledgement forms" at bounding box center [436, 336] width 418 height 27
click at [227, 320] on input "d. Mandate quarterly policy acknowledgement forms" at bounding box center [227, 315] width 0 height 8
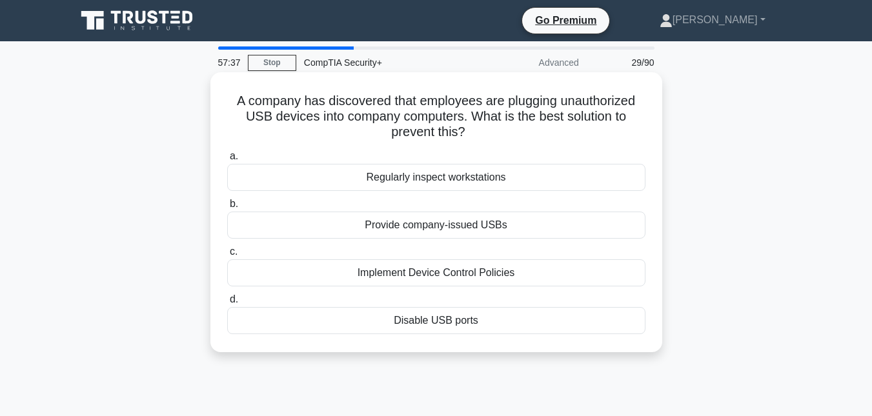
click at [443, 276] on div "Implement Device Control Policies" at bounding box center [436, 273] width 418 height 27
click at [227, 256] on input "c. Implement Device Control Policies" at bounding box center [227, 252] width 0 height 8
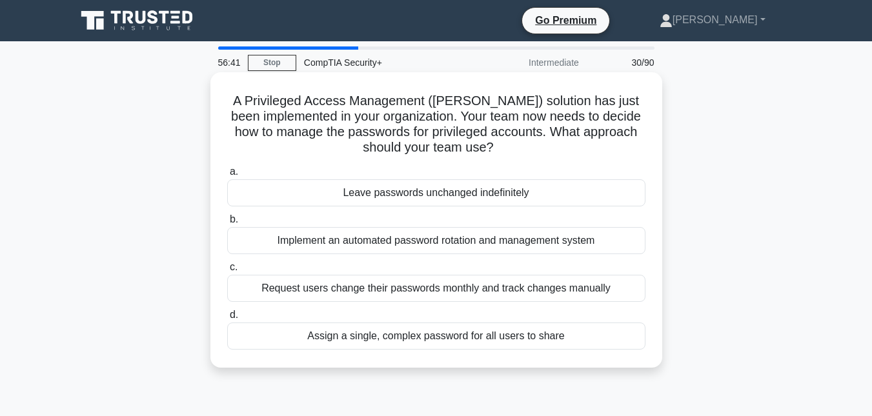
click at [424, 250] on div "Implement an automated password rotation and management system" at bounding box center [436, 240] width 418 height 27
click at [227, 224] on input "b. Implement an automated password rotation and management system" at bounding box center [227, 220] width 0 height 8
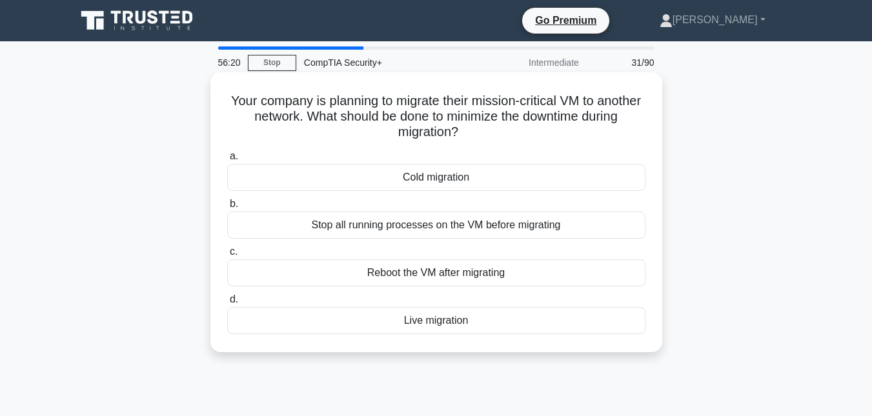
click at [443, 324] on div "Live migration" at bounding box center [436, 320] width 418 height 27
click at [227, 304] on input "d. Live migration" at bounding box center [227, 300] width 0 height 8
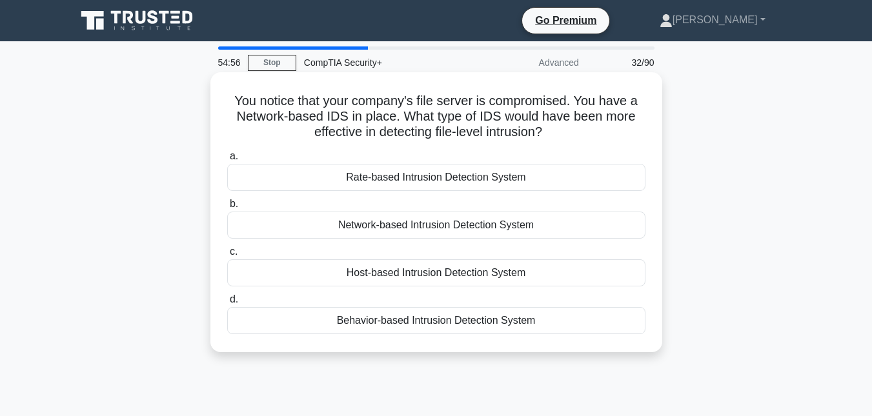
click at [456, 270] on div "Host-based Intrusion Detection System" at bounding box center [436, 273] width 418 height 27
click at [227, 256] on input "c. Host-based Intrusion Detection System" at bounding box center [227, 252] width 0 height 8
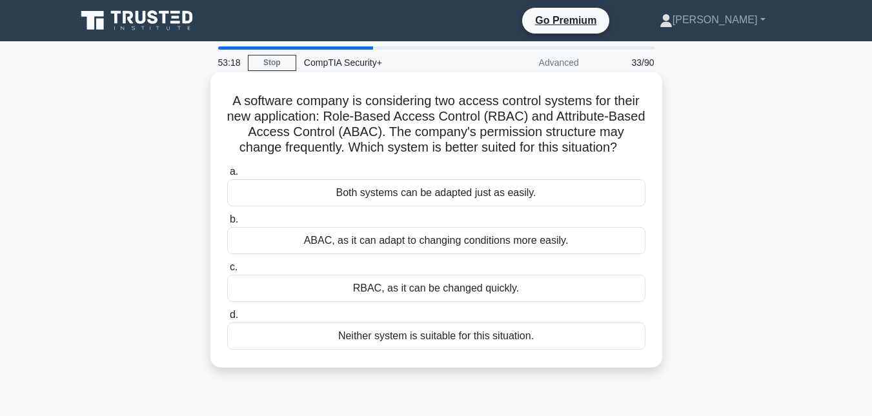
click at [447, 192] on div "Both systems can be adapted just as easily." at bounding box center [436, 192] width 418 height 27
click at [227, 176] on input "a. Both systems can be adapted just as easily." at bounding box center [227, 172] width 0 height 8
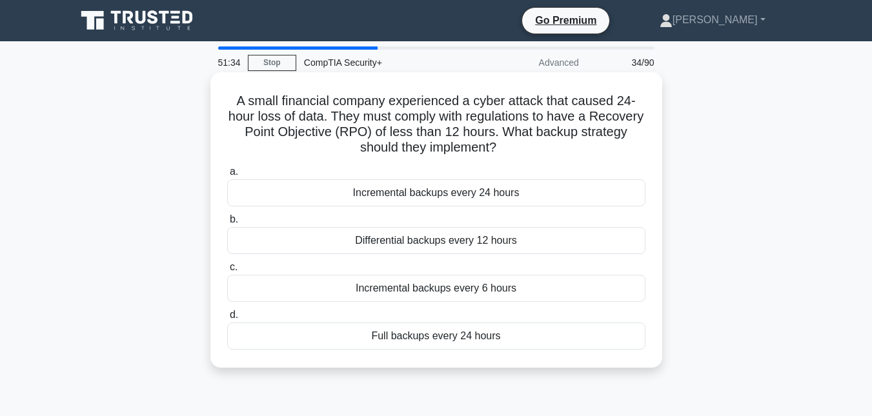
click at [455, 292] on div "Incremental backups every 6 hours" at bounding box center [436, 288] width 418 height 27
click at [227, 272] on input "c. Incremental backups every 6 hours" at bounding box center [227, 267] width 0 height 8
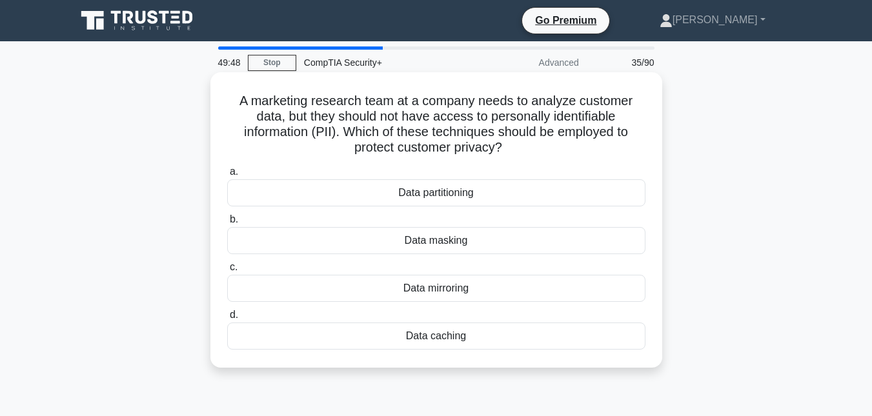
click at [408, 241] on div "Data masking" at bounding box center [436, 240] width 418 height 27
click at [227, 224] on input "b. Data masking" at bounding box center [227, 220] width 0 height 8
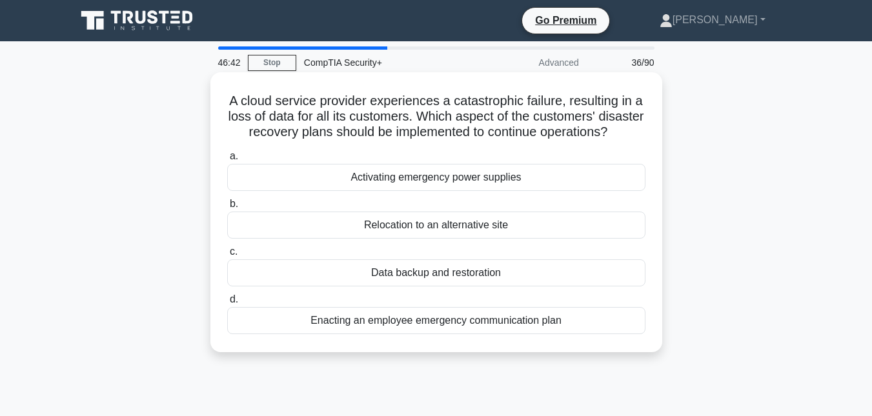
click at [452, 287] on div "Data backup and restoration" at bounding box center [436, 273] width 418 height 27
click at [227, 256] on input "c. Data backup and restoration" at bounding box center [227, 252] width 0 height 8
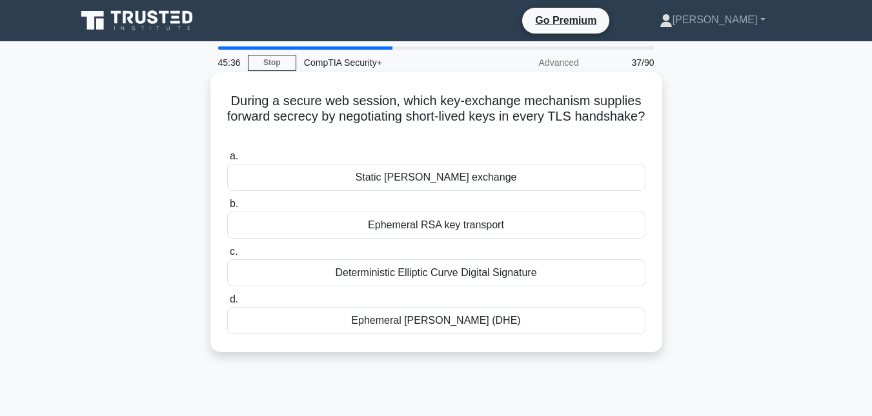
click at [442, 223] on div "Ephemeral RSA key transport" at bounding box center [436, 225] width 418 height 27
click at [227, 209] on input "b. Ephemeral RSA key transport" at bounding box center [227, 204] width 0 height 8
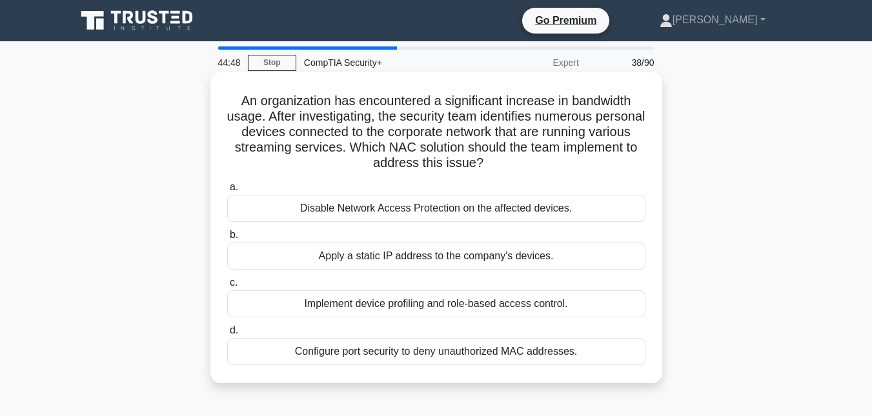
click at [431, 354] on div "Configure port security to deny unauthorized MAC addresses." at bounding box center [436, 351] width 418 height 27
click at [227, 335] on input "d. Configure port security to deny unauthorized MAC addresses." at bounding box center [227, 331] width 0 height 8
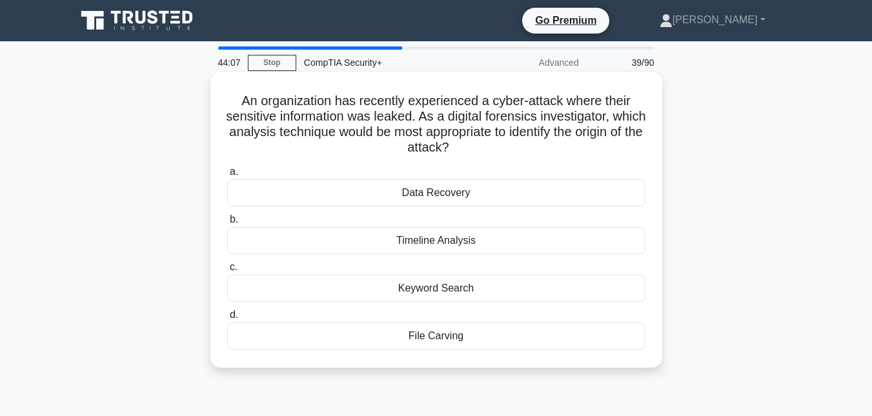
click at [431, 241] on div "Timeline Analysis" at bounding box center [436, 240] width 418 height 27
click at [227, 224] on input "b. Timeline Analysis" at bounding box center [227, 220] width 0 height 8
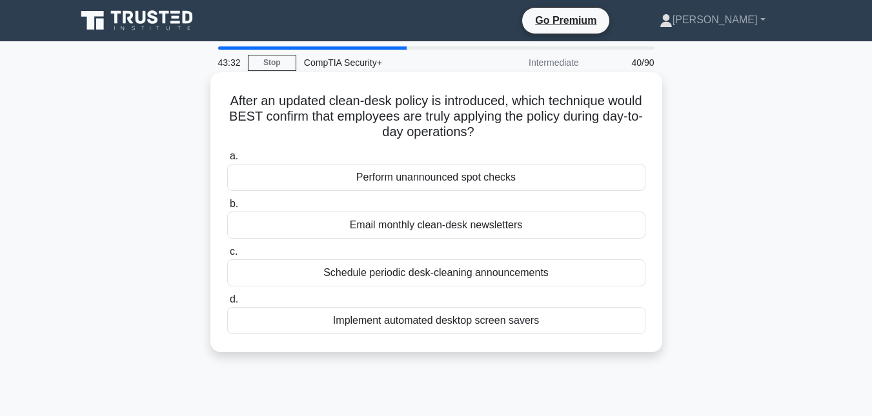
click at [399, 325] on div "Implement automated desktop screen savers" at bounding box center [436, 320] width 418 height 27
click at [227, 304] on input "d. Implement automated desktop screen savers" at bounding box center [227, 300] width 0 height 8
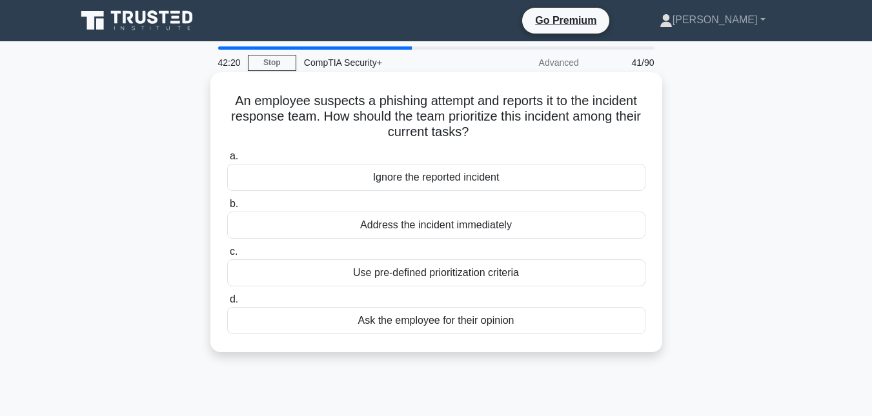
click at [418, 274] on div "Use pre-defined prioritization criteria" at bounding box center [436, 273] width 418 height 27
click at [227, 256] on input "c. Use pre-defined prioritization criteria" at bounding box center [227, 252] width 0 height 8
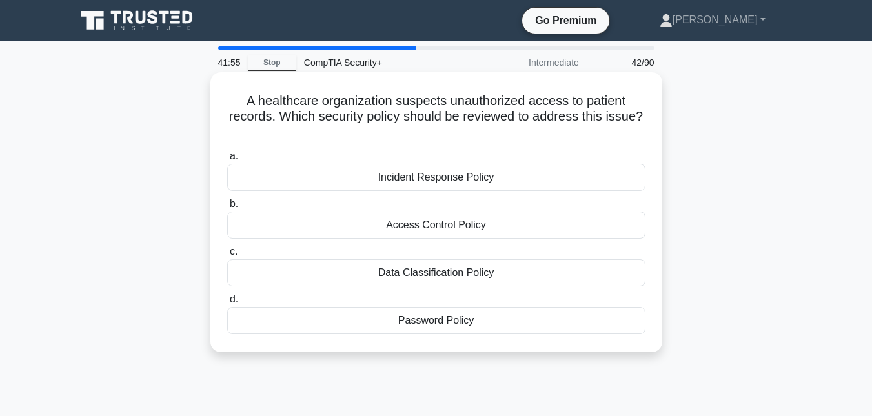
click at [463, 223] on div "Access Control Policy" at bounding box center [436, 225] width 418 height 27
click at [227, 209] on input "b. Access Control Policy" at bounding box center [227, 204] width 0 height 8
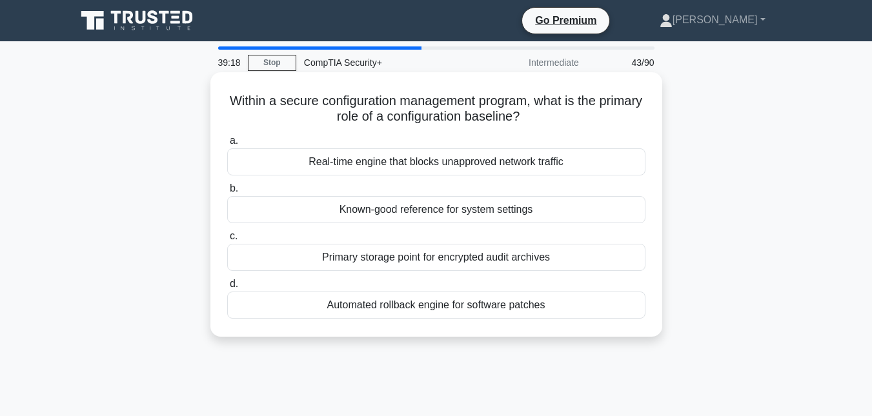
click at [385, 167] on div "Real-time engine that blocks unapproved network traffic" at bounding box center [436, 161] width 418 height 27
click at [227, 145] on input "a. Real-time engine that blocks unapproved network traffic" at bounding box center [227, 141] width 0 height 8
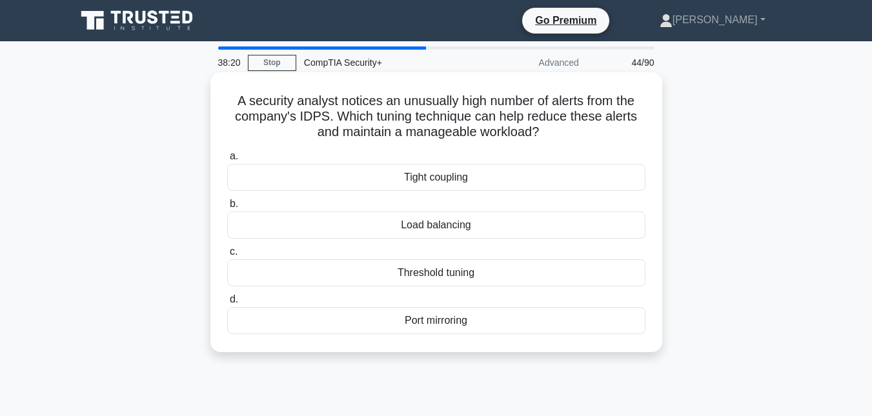
click at [400, 227] on div "Load balancing" at bounding box center [436, 225] width 418 height 27
click at [227, 209] on input "b. Load balancing" at bounding box center [227, 204] width 0 height 8
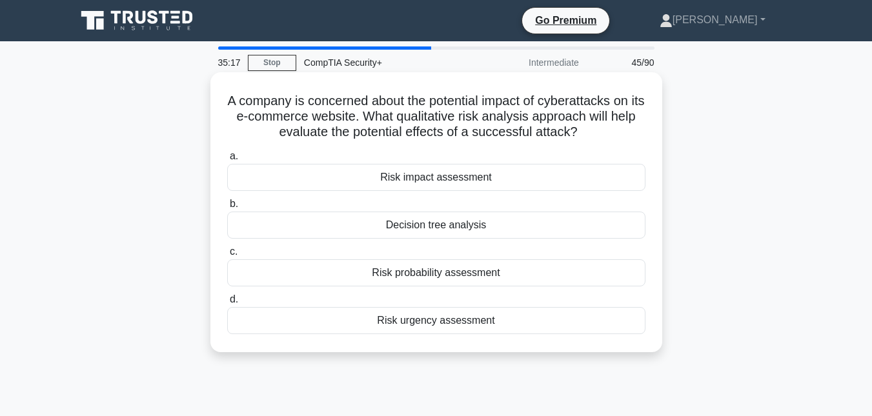
click at [430, 274] on div "Risk probability assessment" at bounding box center [436, 273] width 418 height 27
click at [227, 256] on input "c. Risk probability assessment" at bounding box center [227, 252] width 0 height 8
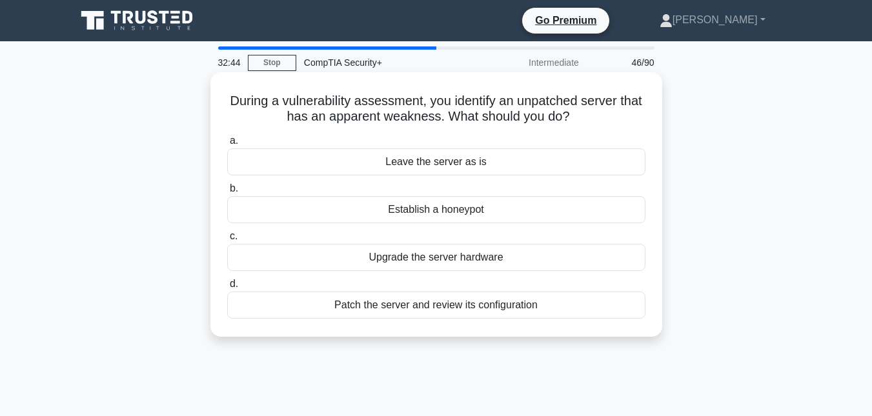
click at [451, 311] on div "Patch the server and review its configuration" at bounding box center [436, 305] width 418 height 27
click at [227, 289] on input "d. Patch the server and review its configuration" at bounding box center [227, 284] width 0 height 8
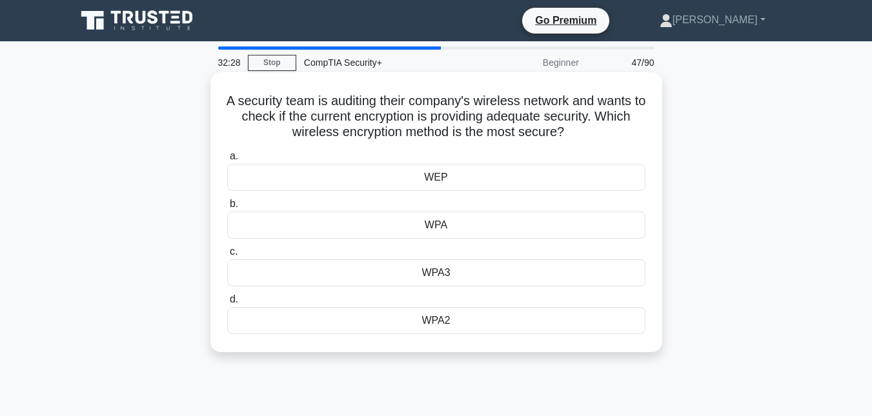
click at [435, 276] on div "WPA3" at bounding box center [436, 273] width 418 height 27
click at [227, 256] on input "c. WPA3" at bounding box center [227, 252] width 0 height 8
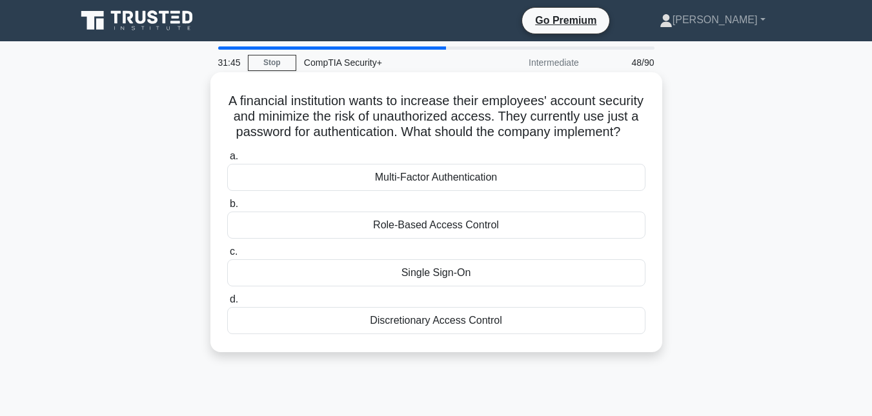
click at [426, 191] on div "Multi-Factor Authentication" at bounding box center [436, 177] width 418 height 27
click at [227, 161] on input "a. Multi-Factor Authentication" at bounding box center [227, 156] width 0 height 8
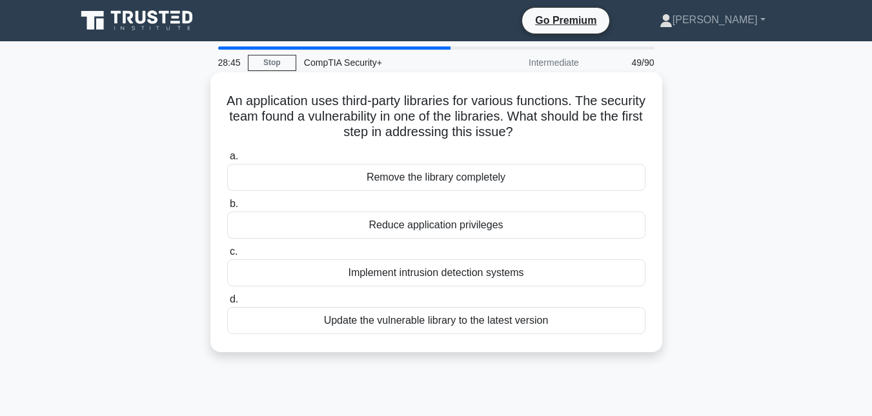
click at [434, 227] on div "Reduce application privileges" at bounding box center [436, 225] width 418 height 27
click at [227, 209] on input "b. Reduce application privileges" at bounding box center [227, 204] width 0 height 8
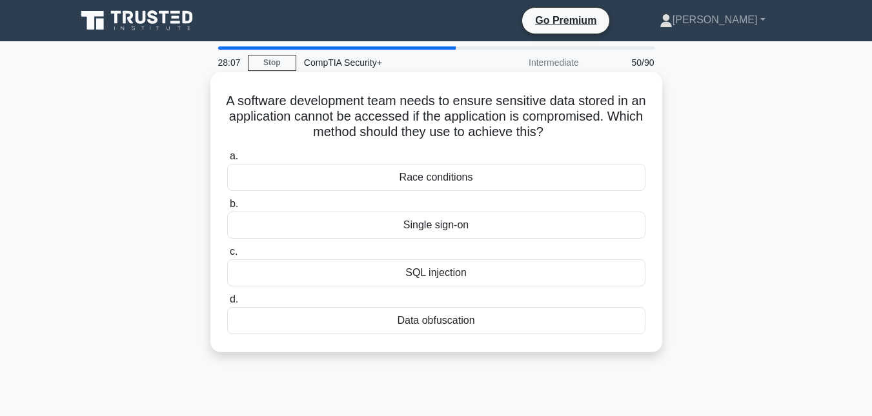
click at [443, 324] on div "Data obfuscation" at bounding box center [436, 320] width 418 height 27
click at [227, 304] on input "d. Data obfuscation" at bounding box center [227, 300] width 0 height 8
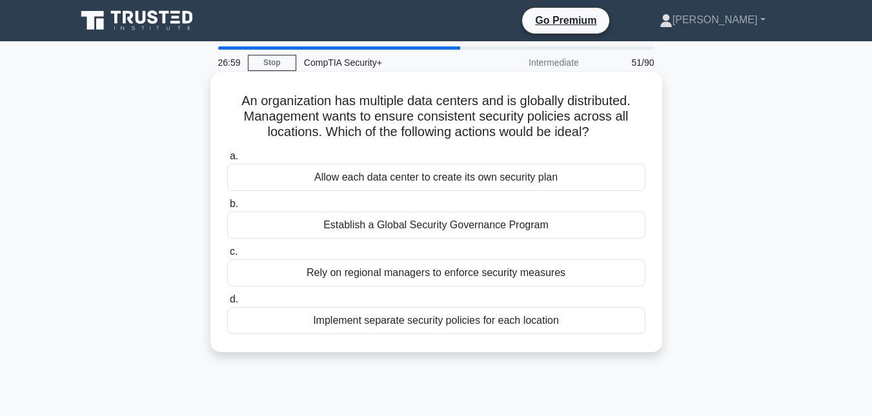
click at [369, 226] on div "Establish a Global Security Governance Program" at bounding box center [436, 225] width 418 height 27
click at [227, 209] on input "b. Establish a Global Security Governance Program" at bounding box center [227, 204] width 0 height 8
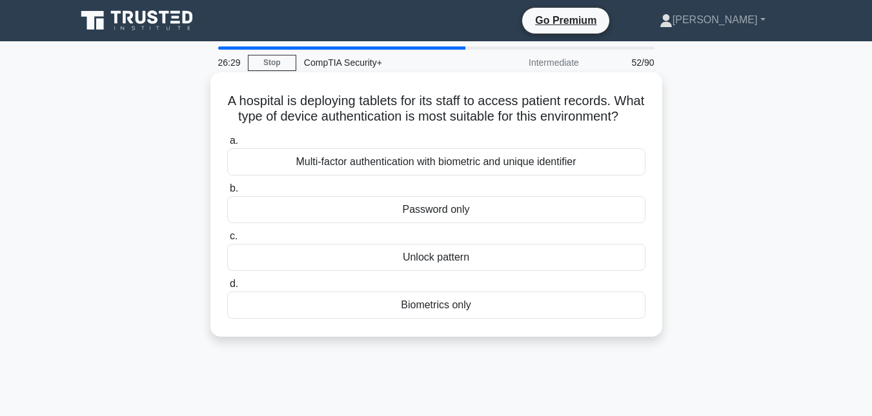
click at [370, 176] on div "Multi-factor authentication with biometric and unique identifier" at bounding box center [436, 161] width 418 height 27
click at [227, 145] on input "a. Multi-factor authentication with biometric and unique identifier" at bounding box center [227, 141] width 0 height 8
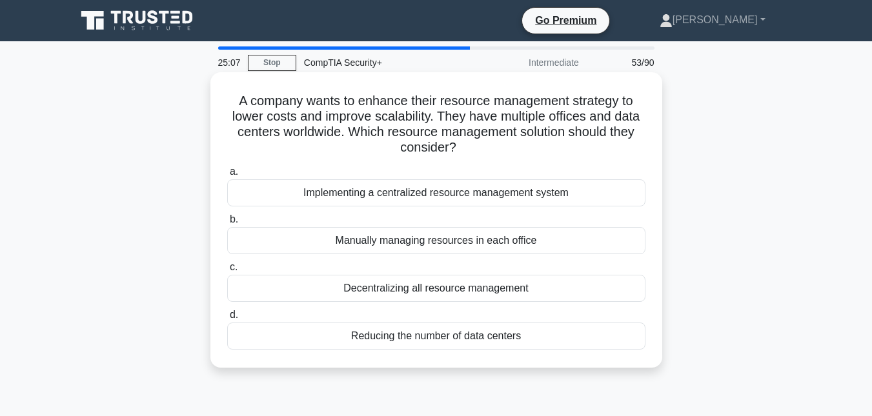
click at [429, 199] on div "Implementing a centralized resource management system" at bounding box center [436, 192] width 418 height 27
click at [227, 176] on input "a. Implementing a centralized resource management system" at bounding box center [227, 172] width 0 height 8
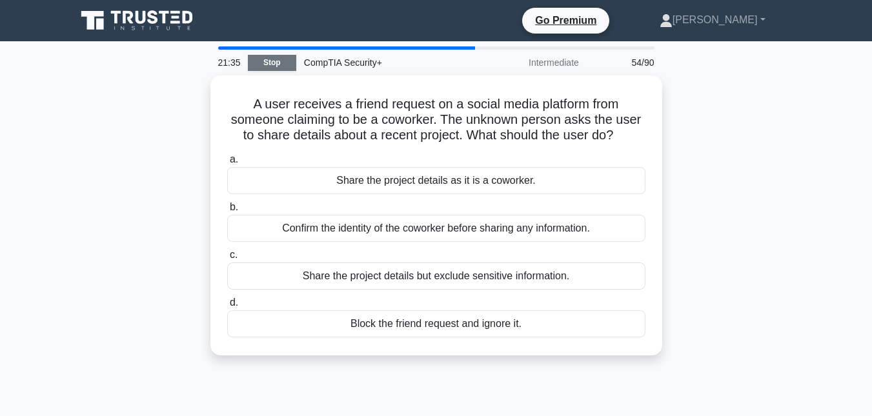
click at [278, 60] on link "Stop" at bounding box center [272, 63] width 48 height 16
click at [278, 59] on link "Stop" at bounding box center [272, 63] width 48 height 16
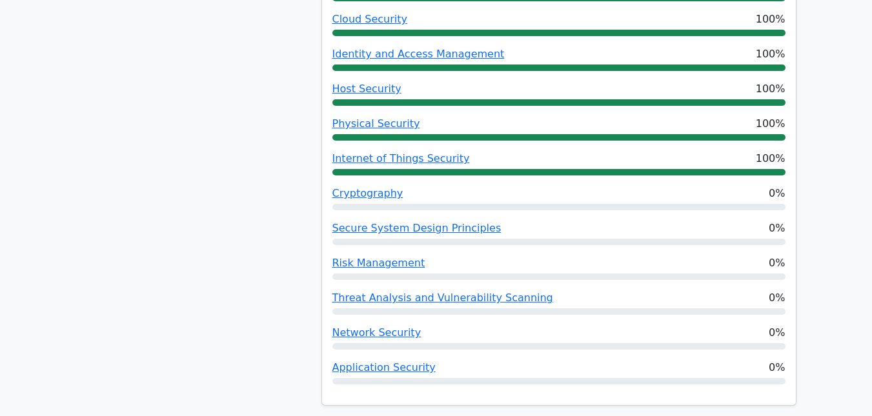
scroll to position [915, 0]
